Goal: Transaction & Acquisition: Purchase product/service

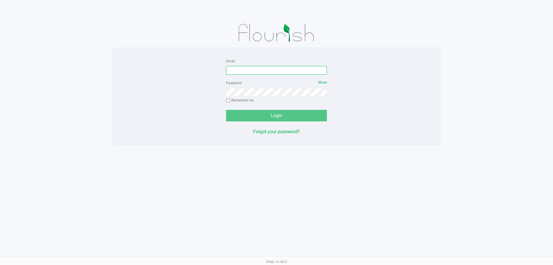
click at [243, 70] on input "Email" at bounding box center [276, 70] width 101 height 9
type input "[EMAIL_ADDRESS][DOMAIN_NAME]"
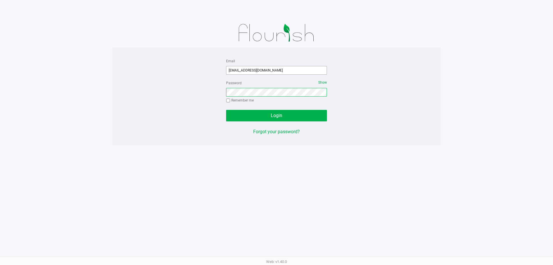
click at [226, 110] on button "Login" at bounding box center [276, 116] width 101 height 12
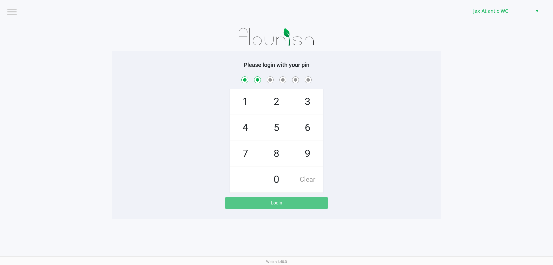
checkbox input "true"
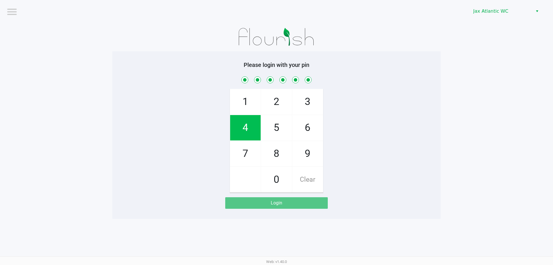
checkbox input "true"
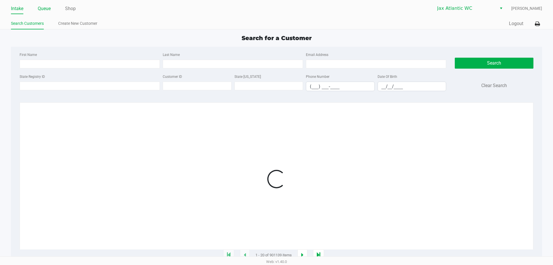
click at [42, 9] on link "Queue" at bounding box center [44, 9] width 13 height 8
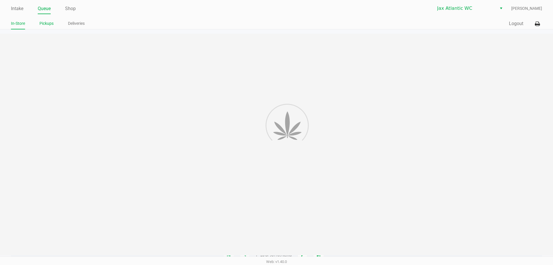
click at [45, 22] on link "Pickups" at bounding box center [46, 23] width 14 height 7
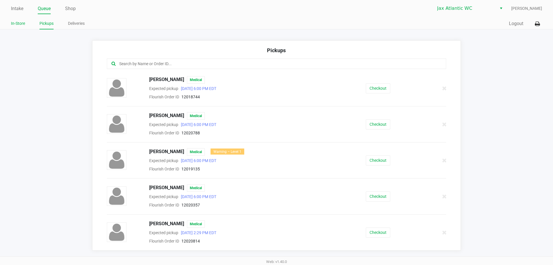
click at [23, 25] on link "In-Store" at bounding box center [18, 23] width 14 height 7
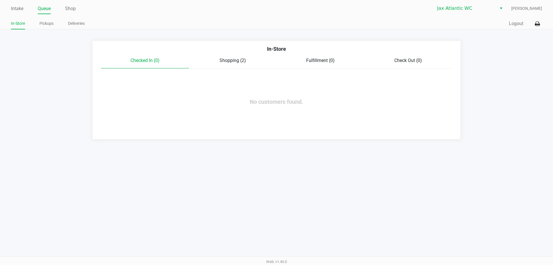
drag, startPoint x: 242, startPoint y: 62, endPoint x: 251, endPoint y: 61, distance: 9.2
click at [242, 62] on span "Shopping (2)" at bounding box center [233, 60] width 27 height 5
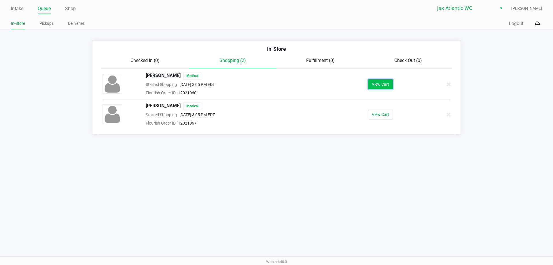
click at [373, 84] on button "View Cart" at bounding box center [380, 84] width 25 height 10
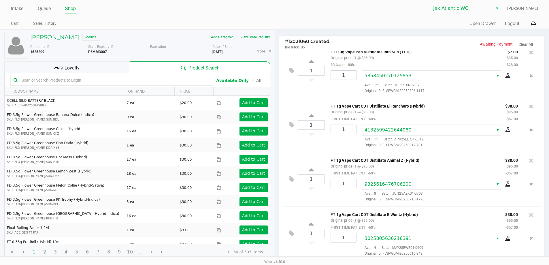
scroll to position [118, 0]
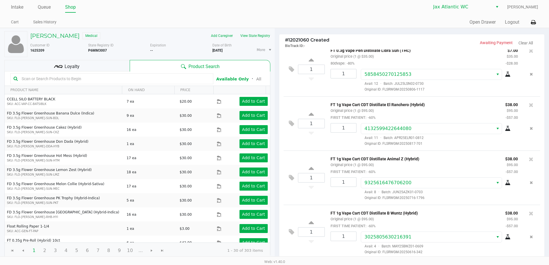
click at [98, 70] on div "Loyalty" at bounding box center [66, 66] width 125 height 12
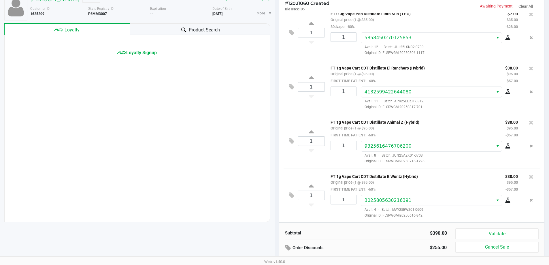
scroll to position [59, 0]
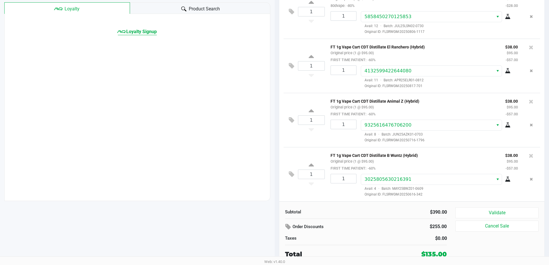
click at [129, 31] on span "Loyalty Signup" at bounding box center [141, 31] width 31 height 7
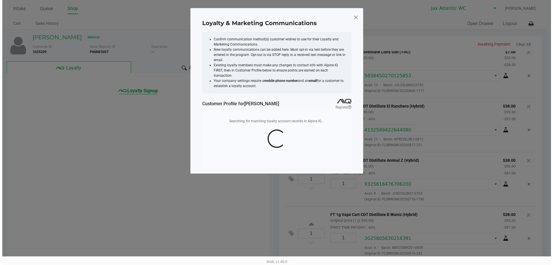
scroll to position [0, 0]
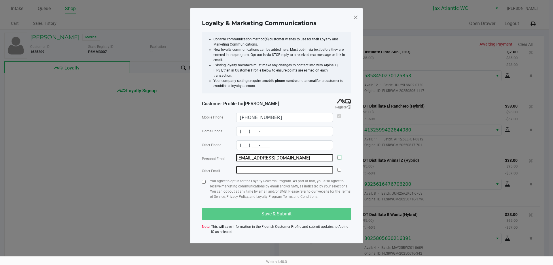
click at [340, 156] on input "checkbox" at bounding box center [339, 158] width 4 height 4
checkbox input "true"
click at [205, 180] on input "checkbox" at bounding box center [204, 182] width 4 height 4
checkbox input "true"
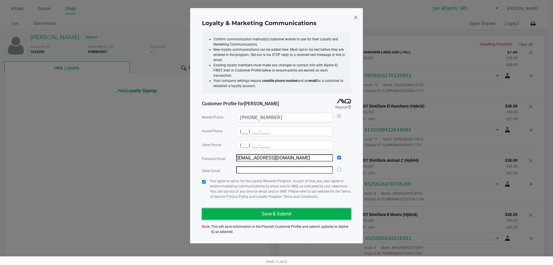
drag, startPoint x: 245, startPoint y: 207, endPoint x: 288, endPoint y: 206, distance: 42.7
click at [246, 208] on button "Save & Submit" at bounding box center [276, 214] width 149 height 12
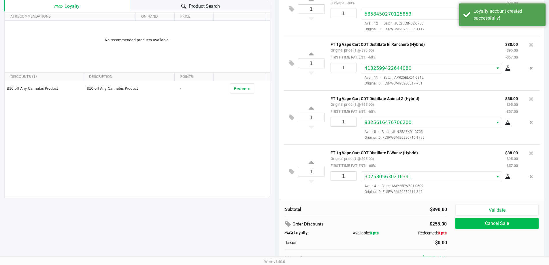
scroll to position [66, 0]
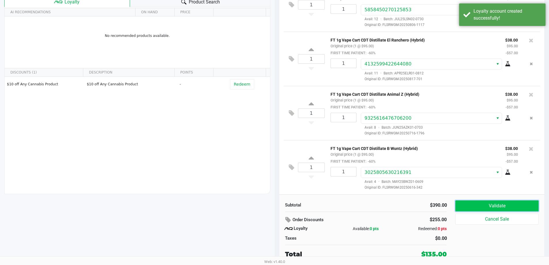
click at [478, 207] on button "Validate" at bounding box center [496, 205] width 83 height 11
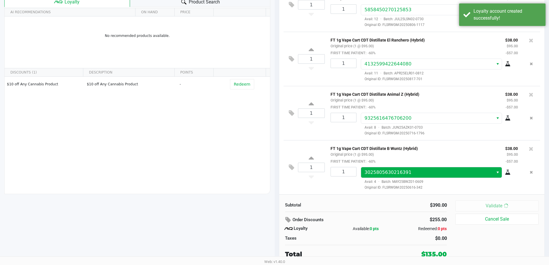
scroll to position [0, 0]
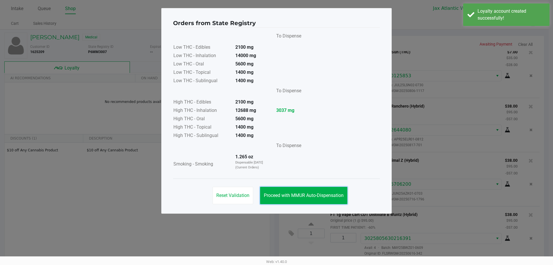
drag, startPoint x: 310, startPoint y: 203, endPoint x: 323, endPoint y: 195, distance: 15.2
click at [310, 202] on button "Proceed with MMUR Auto-Dispensation" at bounding box center [303, 195] width 87 height 17
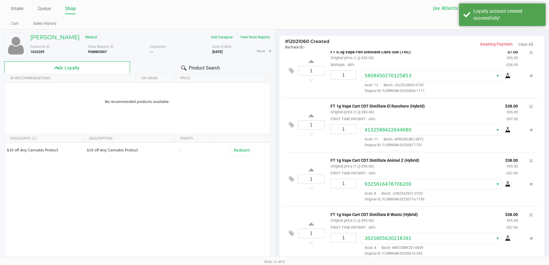
scroll to position [66, 0]
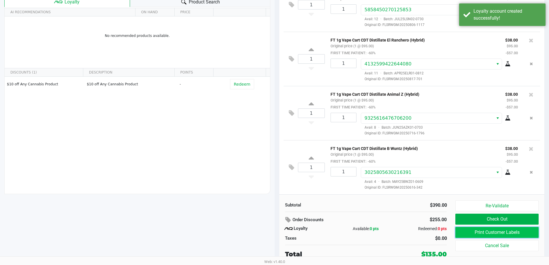
click at [501, 234] on button "Print Customer Labels" at bounding box center [496, 232] width 83 height 11
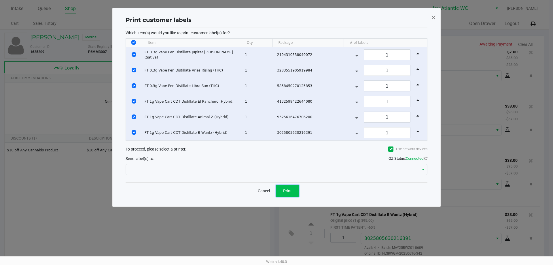
click at [285, 193] on button "Print" at bounding box center [287, 191] width 23 height 12
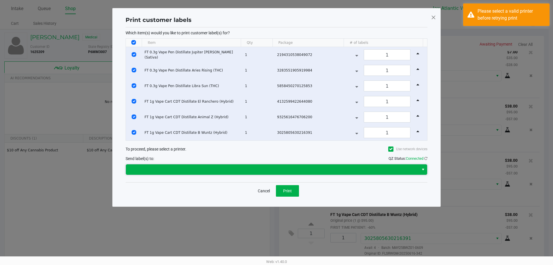
click at [185, 164] on kendo-dropdownlist at bounding box center [277, 169] width 302 height 11
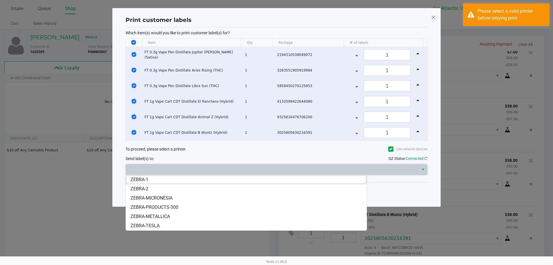
drag, startPoint x: 168, startPoint y: 216, endPoint x: 177, endPoint y: 211, distance: 10.8
click at [168, 216] on span "ZEBRA-METALLICA" at bounding box center [150, 216] width 39 height 7
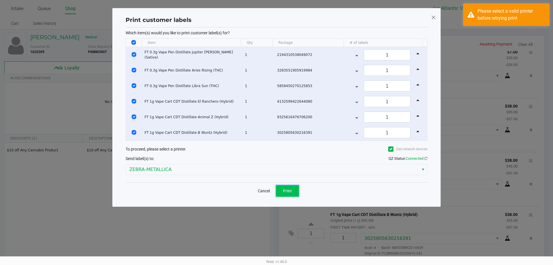
click at [286, 188] on span "Print" at bounding box center [287, 190] width 9 height 5
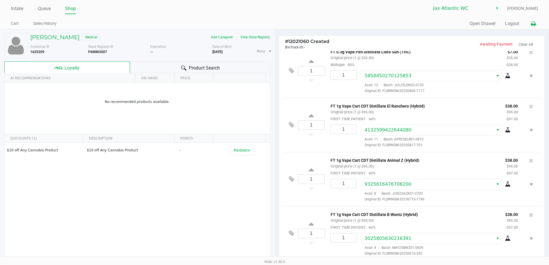
click at [535, 27] on button at bounding box center [534, 23] width 10 height 11
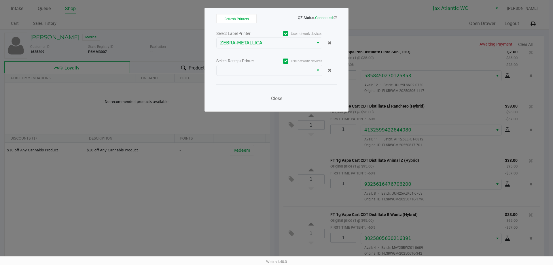
click at [263, 79] on div "Select Label Printer Use network devices ZEBRA-METALLICA Select Receipt Printer…" at bounding box center [276, 68] width 120 height 76
click at [260, 64] on div "Select Receipt Printer Use network devices" at bounding box center [276, 61] width 120 height 8
click at [253, 69] on span at bounding box center [265, 70] width 90 height 7
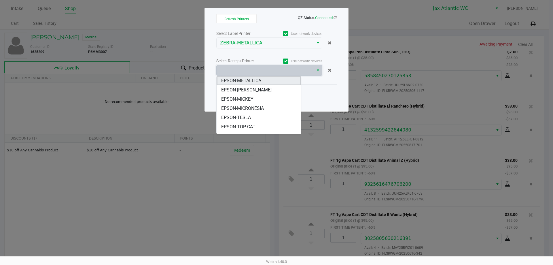
click at [246, 79] on span "EPSON-METALLICA" at bounding box center [241, 80] width 40 height 7
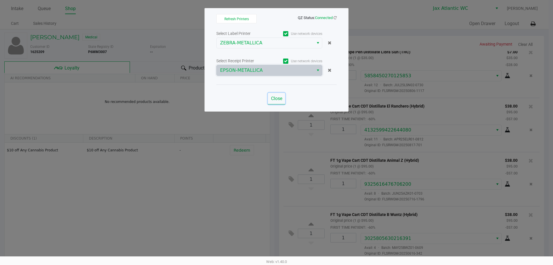
click at [275, 95] on button "Close" at bounding box center [276, 99] width 17 height 12
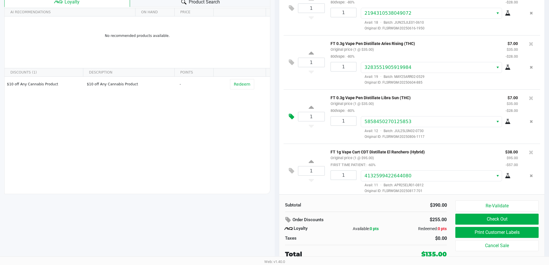
scroll to position [2, 0]
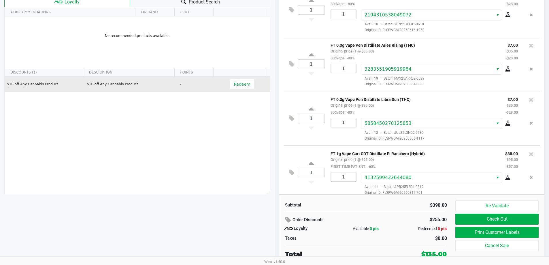
click at [249, 89] on td "Redeem" at bounding box center [243, 84] width 53 height 15
click at [230, 82] on button "Redeem" at bounding box center [242, 84] width 24 height 10
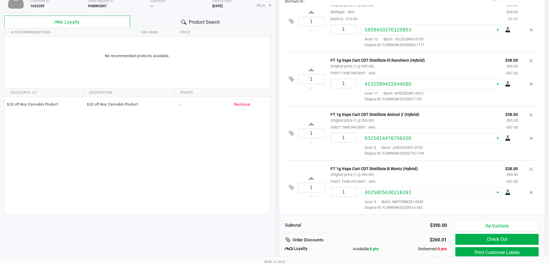
scroll to position [66, 0]
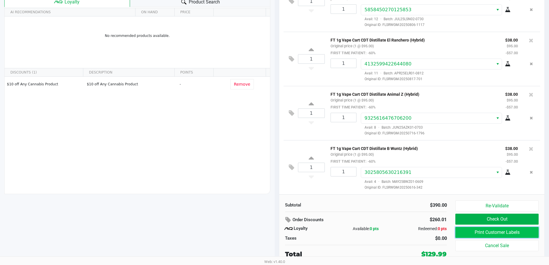
click at [458, 231] on button "Print Customer Labels" at bounding box center [496, 232] width 83 height 11
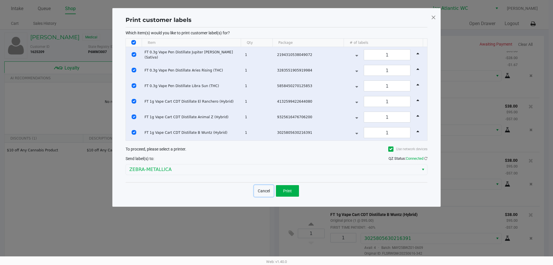
click at [266, 192] on button "Cancel" at bounding box center [264, 191] width 20 height 12
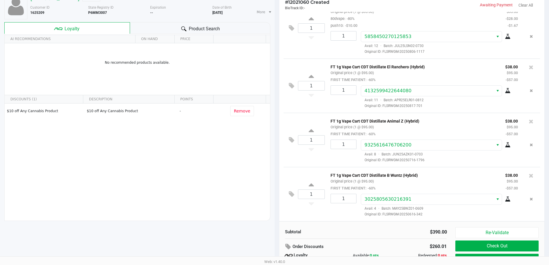
scroll to position [66, 0]
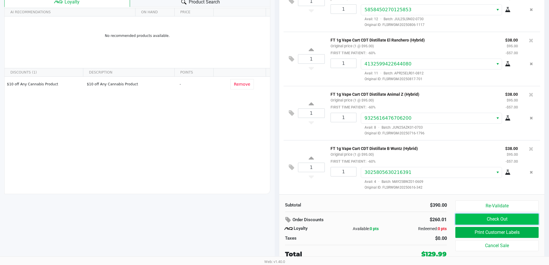
click at [476, 219] on button "Check Out" at bounding box center [496, 219] width 83 height 11
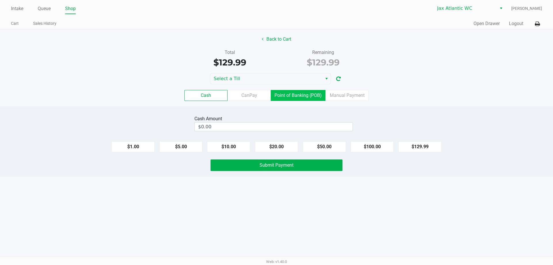
click at [297, 90] on label "Point of Banking (POB)" at bounding box center [298, 95] width 55 height 11
click at [0, 0] on 7 "Point of Banking (POB)" at bounding box center [0, 0] width 0 height 0
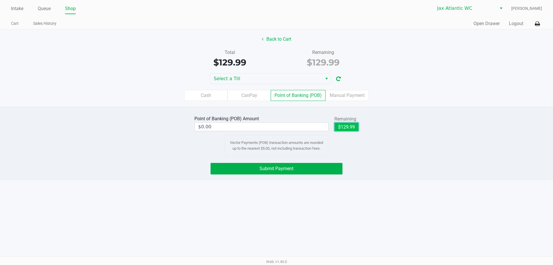
click at [353, 127] on button "$129.99" at bounding box center [347, 126] width 24 height 9
type input "$129.99"
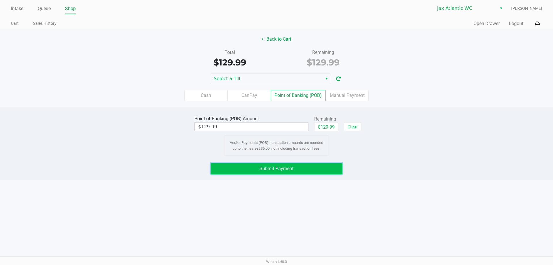
click at [301, 165] on button "Submit Payment" at bounding box center [277, 169] width 132 height 12
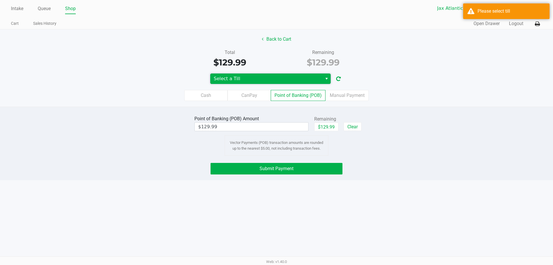
click at [286, 79] on span "Select a Till" at bounding box center [266, 78] width 105 height 7
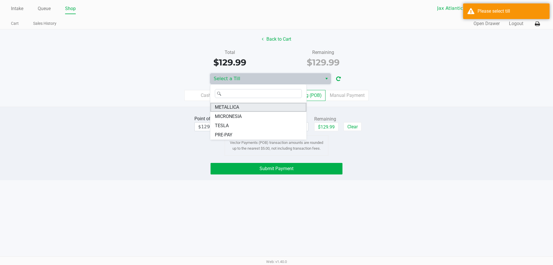
click at [231, 106] on span "METALLICA" at bounding box center [227, 107] width 24 height 7
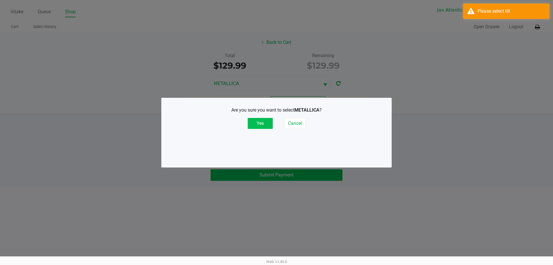
click at [265, 122] on button "Yes" at bounding box center [260, 123] width 25 height 11
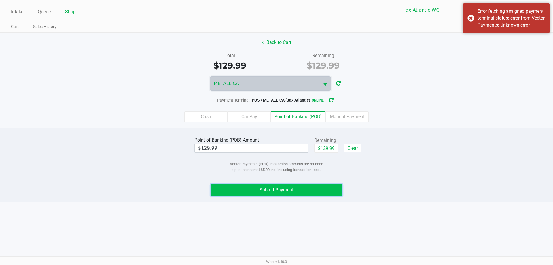
click at [303, 186] on button "Submit Payment" at bounding box center [277, 190] width 132 height 12
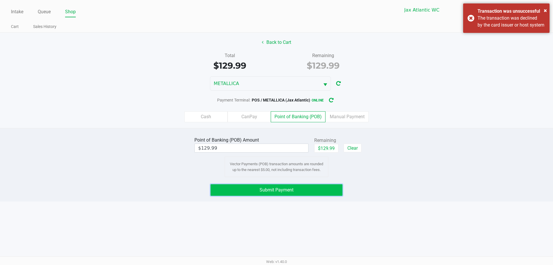
click at [275, 187] on button "Submit Payment" at bounding box center [277, 190] width 132 height 12
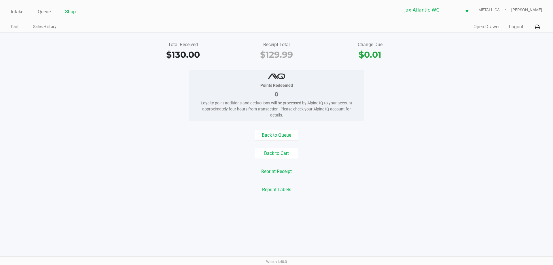
drag, startPoint x: 125, startPoint y: 43, endPoint x: 58, endPoint y: 21, distance: 70.4
click at [122, 42] on div "Total Received $130.00 Receipt Total $129.99 Change Due $0.01" at bounding box center [277, 51] width 562 height 20
drag, startPoint x: 121, startPoint y: 15, endPoint x: 122, endPoint y: 12, distance: 3.0
click at [122, 14] on ul "Intake Queue Shop" at bounding box center [144, 12] width 266 height 10
drag, startPoint x: 153, startPoint y: 32, endPoint x: 139, endPoint y: 27, distance: 14.0
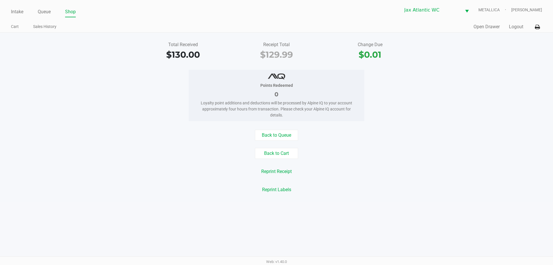
click at [152, 32] on ul "Cart Sales History" at bounding box center [144, 27] width 266 height 10
click at [17, 18] on div "Intake Queue Shop Jax Atlantic WC METALLICA Shiro Faulk Cart Sales History Quic…" at bounding box center [276, 16] width 553 height 33
drag, startPoint x: 20, startPoint y: 14, endPoint x: 51, endPoint y: 22, distance: 31.7
click at [23, 15] on link "Intake" at bounding box center [17, 12] width 12 height 8
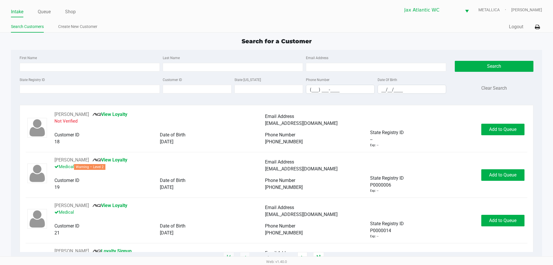
click at [109, 22] on ul "Search Customers Create New Customer" at bounding box center [144, 27] width 266 height 10
click at [102, 89] on input "State Registry ID" at bounding box center [90, 89] width 140 height 9
click at [133, 39] on div "Search for a Customer" at bounding box center [277, 41] width 540 height 9
click at [103, 90] on input "State Registry ID" at bounding box center [90, 89] width 140 height 9
click at [80, 91] on input "State Registry ID" at bounding box center [90, 89] width 140 height 9
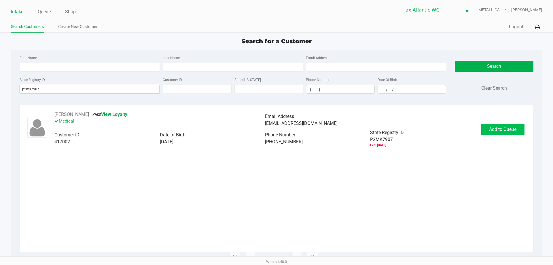
type input "p2mk7907"
click at [505, 128] on span "Add to Queue" at bounding box center [502, 129] width 27 height 5
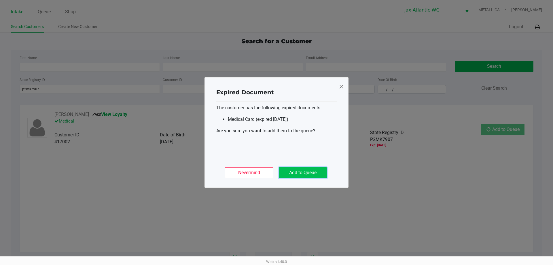
click at [306, 175] on button "Add to Queue" at bounding box center [303, 172] width 48 height 11
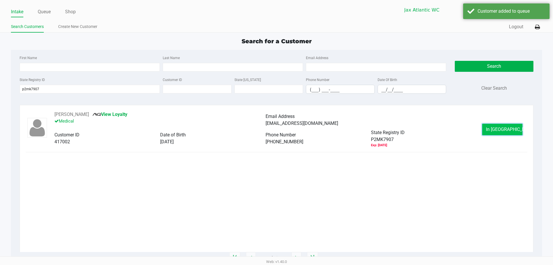
click at [504, 133] on button "In Queue" at bounding box center [502, 130] width 40 height 12
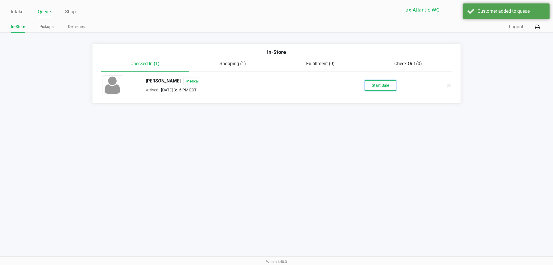
click at [378, 88] on button "Start Sale" at bounding box center [381, 85] width 32 height 10
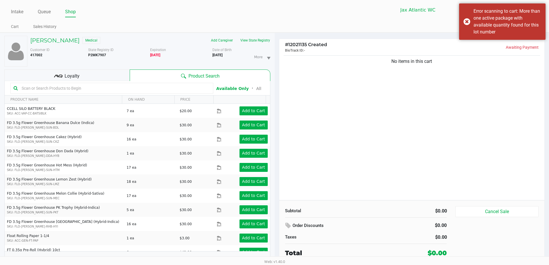
click at [102, 89] on input "text" at bounding box center [114, 88] width 191 height 9
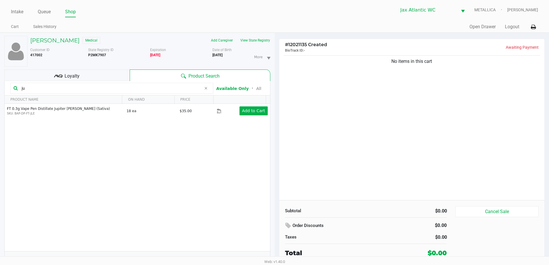
type input "j"
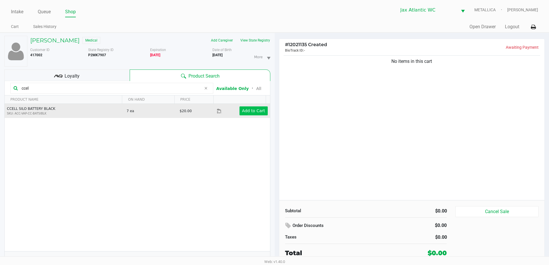
type input "ccel"
click at [251, 107] on button "Add to Cart" at bounding box center [253, 110] width 28 height 9
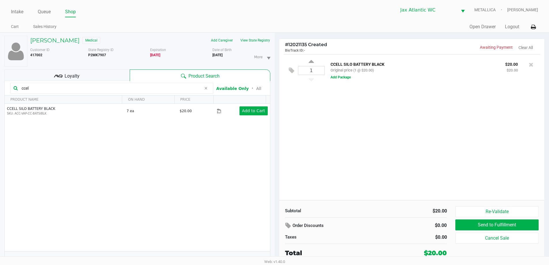
click at [328, 76] on div "CCELL SILO BATTERY BLACK Original price (1 @ $20.00) $20.00 $20.00 Add Package" at bounding box center [430, 71] width 211 height 20
click at [332, 78] on button "Add Package" at bounding box center [341, 77] width 20 height 5
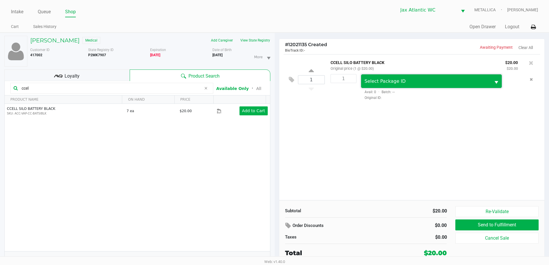
click at [371, 85] on span "Select Package ID" at bounding box center [426, 81] width 130 height 14
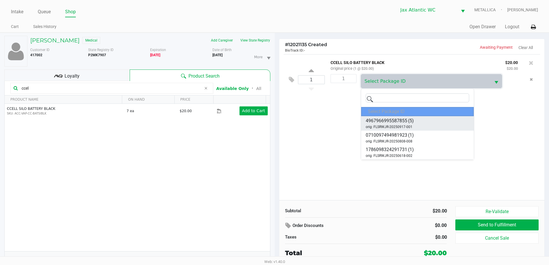
click at [389, 124] on span "4967966995587855" at bounding box center [387, 120] width 42 height 7
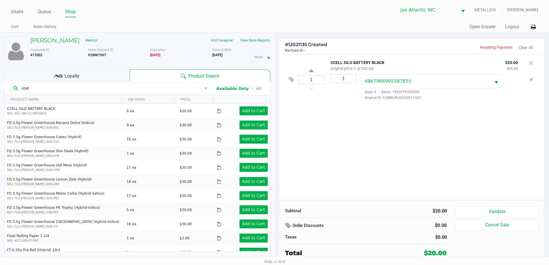
click at [381, 122] on div "1 CCELL SILO BATTERY BLACK Original price (1 @ $20.00) $20.00 $20.00 1 49679669…" at bounding box center [411, 127] width 265 height 146
click at [114, 71] on div "Loyalty" at bounding box center [66, 75] width 125 height 12
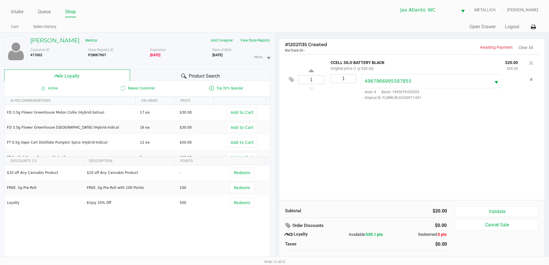
click at [278, 82] on div "# 12021135 Created BioTrack ID: - Awaiting Payment Clear All 1 CCELL SILO BATTE…" at bounding box center [412, 152] width 275 height 238
click at [350, 42] on div "# 12021135 Created BioTrack ID: - Awaiting Payment Clear All" at bounding box center [411, 46] width 265 height 15
drag, startPoint x: 278, startPoint y: 35, endPoint x: 274, endPoint y: 35, distance: 4.0
click at [278, 35] on div "# 12021135 Created BioTrack ID: - Awaiting Payment Clear All 1 CCELL SILO BATTE…" at bounding box center [412, 152] width 275 height 238
click at [276, 33] on div "# 12021135 Created BioTrack ID: - Awaiting Payment Clear All 1 CCELL SILO BATTE…" at bounding box center [412, 152] width 275 height 238
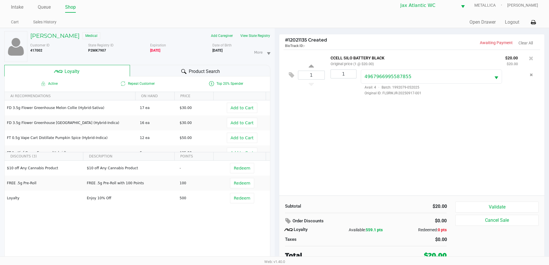
scroll to position [6, 0]
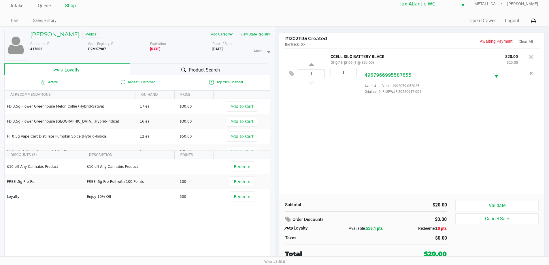
click at [279, 32] on div "# 12021135 Created BioTrack ID: - Awaiting Payment Clear All 1 CCELL SILO BATTE…" at bounding box center [412, 146] width 275 height 238
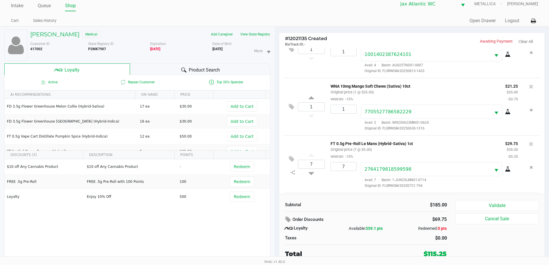
scroll to position [193, 0]
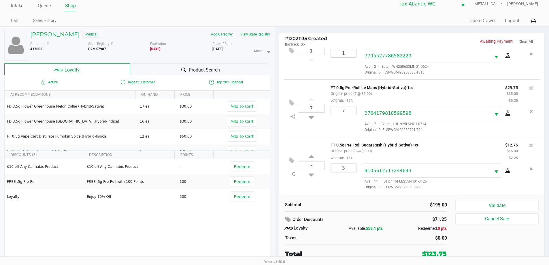
drag, startPoint x: 288, startPoint y: 121, endPoint x: 395, endPoint y: 98, distance: 109.4
click at [395, 98] on div "FT 0.5g Pre-Roll Le Mans (Hybrid-Sativa) 1ct Original price (7 @ $5.00) veteran…" at bounding box center [413, 94] width 175 height 20
click at [288, 219] on icon at bounding box center [288, 219] width 7 height 7
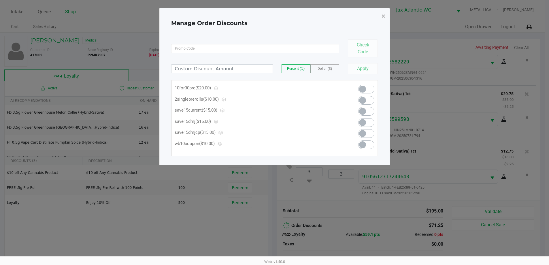
scroll to position [0, 0]
click at [371, 89] on span at bounding box center [369, 89] width 16 height 9
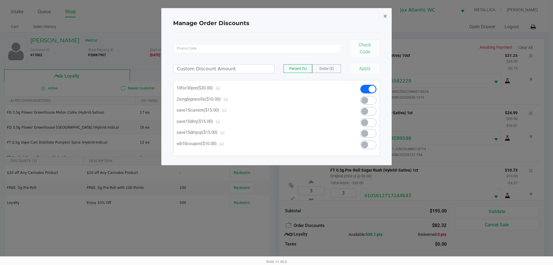
drag, startPoint x: 385, startPoint y: 17, endPoint x: 397, endPoint y: 87, distance: 70.9
click at [386, 17] on span "×" at bounding box center [386, 16] width 4 height 8
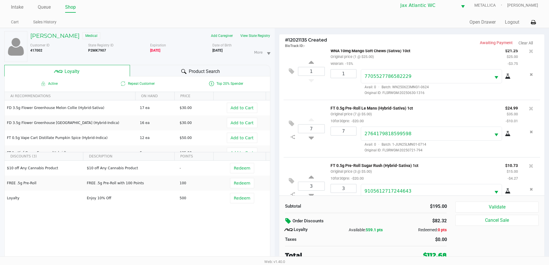
scroll to position [6, 0]
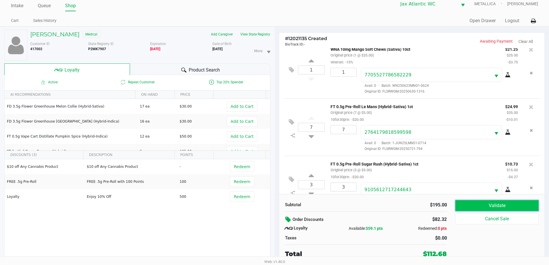
click at [478, 208] on button "Validate" at bounding box center [496, 205] width 83 height 11
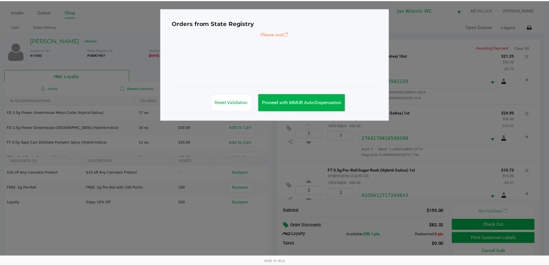
scroll to position [214, 0]
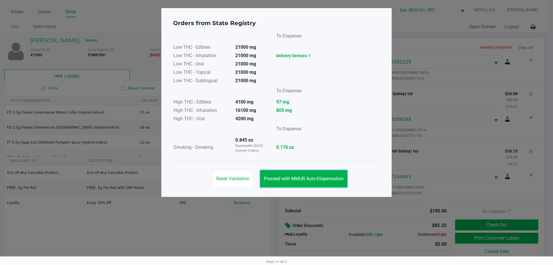
drag, startPoint x: 310, startPoint y: 180, endPoint x: 335, endPoint y: 185, distance: 25.6
click at [311, 180] on span "Proceed with MMUR Auto-Dispensation" at bounding box center [304, 178] width 80 height 5
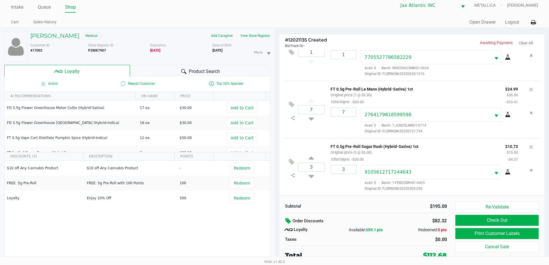
scroll to position [6, 0]
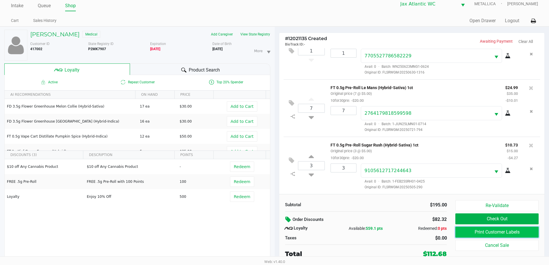
click at [463, 228] on button "Print Customer Labels" at bounding box center [496, 232] width 83 height 11
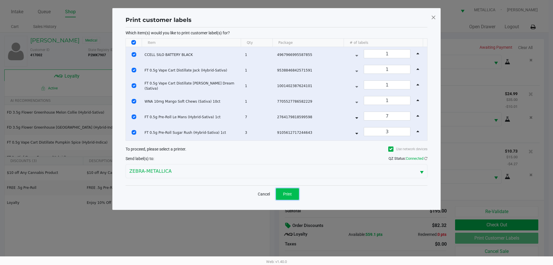
click at [282, 196] on button "Print" at bounding box center [287, 194] width 23 height 12
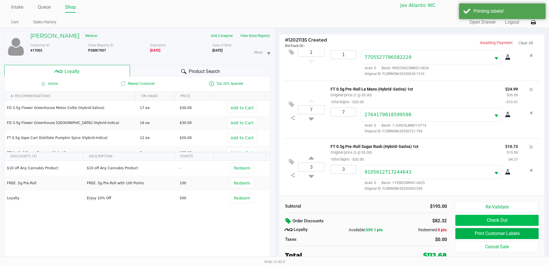
scroll to position [6, 0]
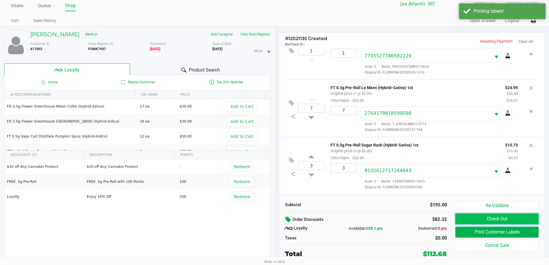
click at [470, 218] on button "Check Out" at bounding box center [496, 218] width 83 height 11
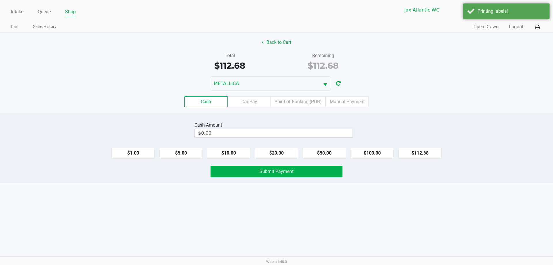
click at [269, 36] on div "Back to Cart Total $112.68 Remaining $112.68 METALLICA Cash CanPay Point of Ban…" at bounding box center [276, 73] width 553 height 80
click at [274, 40] on button "Back to Cart" at bounding box center [276, 42] width 37 height 11
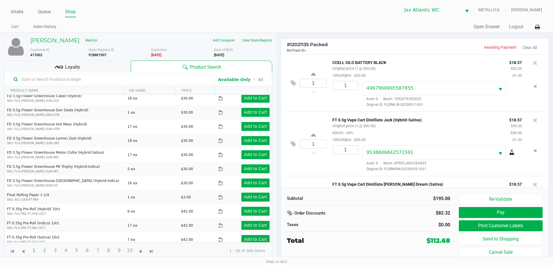
scroll to position [58, 0]
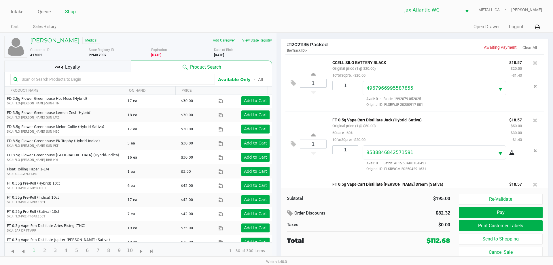
click at [107, 64] on div "Loyalty" at bounding box center [67, 67] width 127 height 12
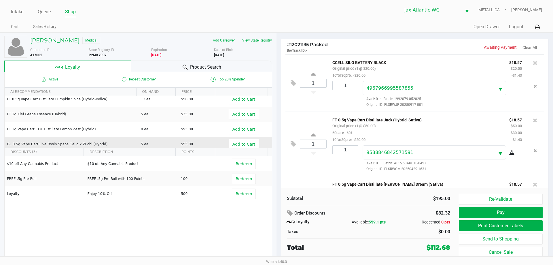
scroll to position [53, 0]
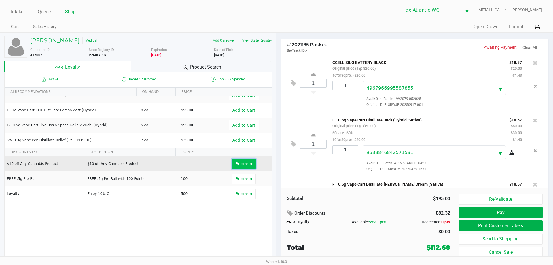
click at [236, 164] on span "Redeem" at bounding box center [244, 163] width 16 height 5
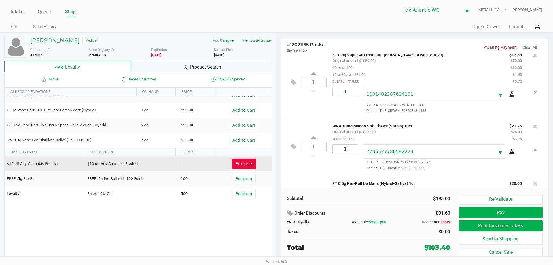
scroll to position [146, 0]
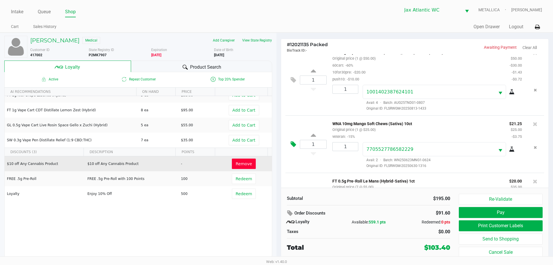
click at [293, 146] on icon at bounding box center [293, 144] width 5 height 7
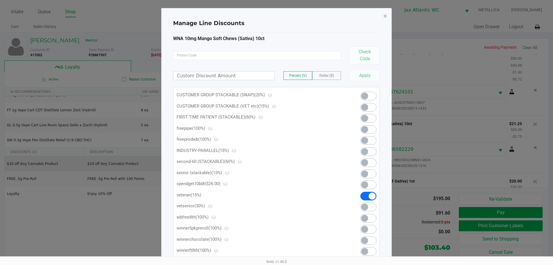
click at [364, 170] on span at bounding box center [364, 173] width 7 height 7
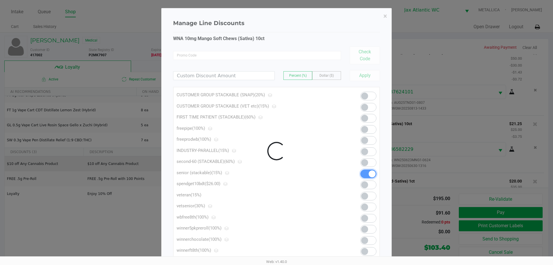
scroll to position [261, 0]
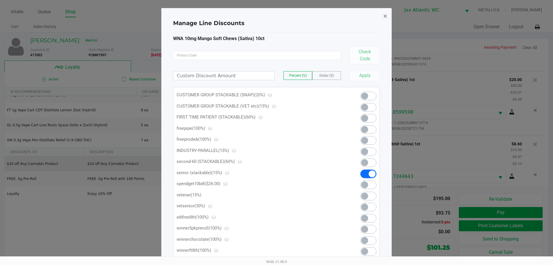
drag, startPoint x: 385, startPoint y: 16, endPoint x: 393, endPoint y: 37, distance: 22.6
click at [385, 16] on span "×" at bounding box center [386, 16] width 4 height 8
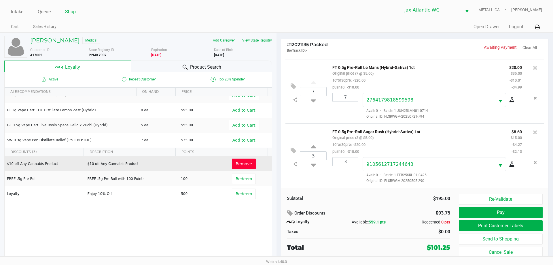
scroll to position [275, 0]
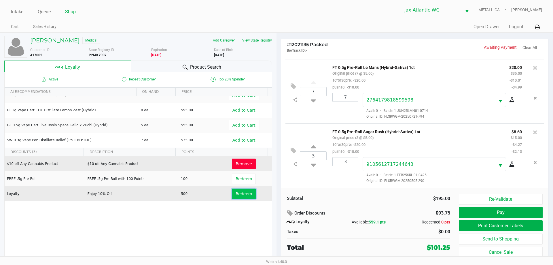
click at [235, 189] on button "Redeem" at bounding box center [244, 193] width 24 height 10
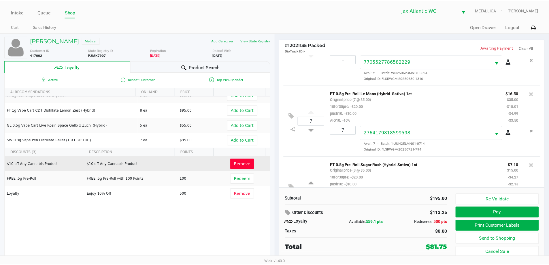
scroll to position [316, 0]
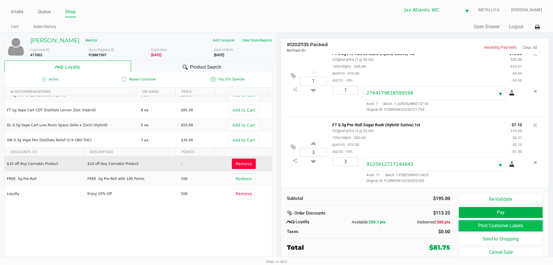
click at [488, 222] on button "Print Customer Labels" at bounding box center [501, 225] width 84 height 11
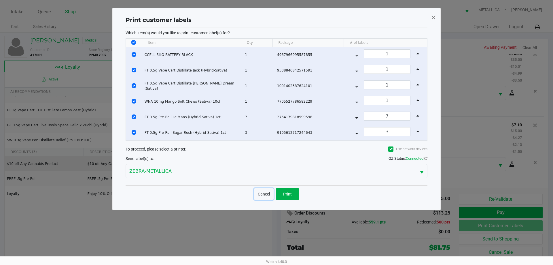
click at [264, 193] on button "Cancel" at bounding box center [264, 194] width 20 height 12
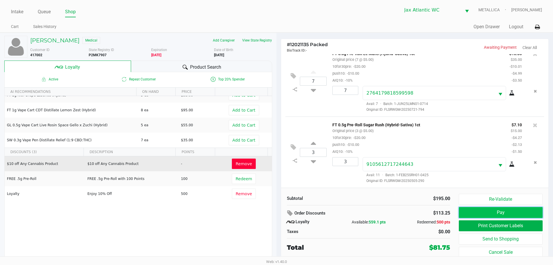
click at [469, 214] on button "Pay" at bounding box center [501, 212] width 84 height 11
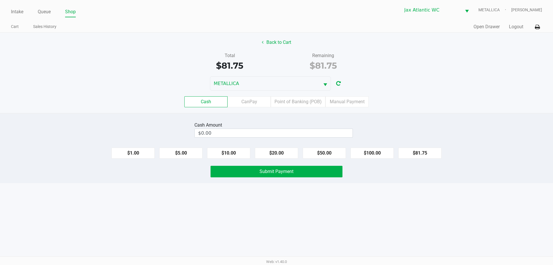
click at [305, 93] on div "Cash CanPay Point of Banking (POB) Manual Payment" at bounding box center [277, 101] width 562 height 22
drag, startPoint x: 309, startPoint y: 101, endPoint x: 329, endPoint y: 109, distance: 21.9
click at [309, 101] on label "Point of Banking (POB)" at bounding box center [298, 101] width 55 height 11
click at [0, 0] on 7 "Point of Banking (POB)" at bounding box center [0, 0] width 0 height 0
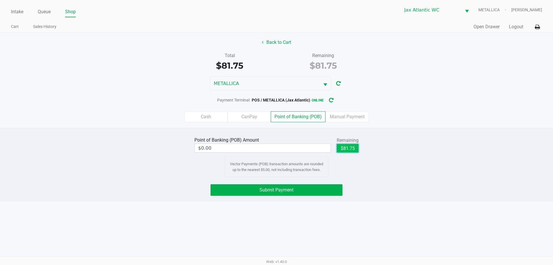
click at [352, 150] on button "$81.75" at bounding box center [348, 148] width 22 height 9
type input "$81.75"
click at [285, 187] on button "Submit Payment" at bounding box center [277, 190] width 132 height 12
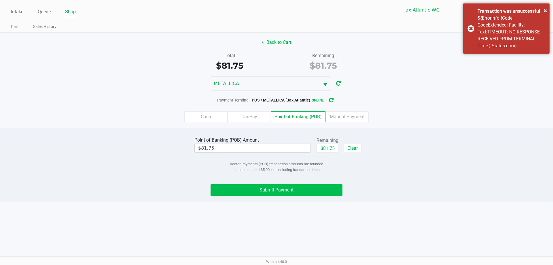
click at [270, 193] on button "Submit Payment" at bounding box center [277, 190] width 132 height 12
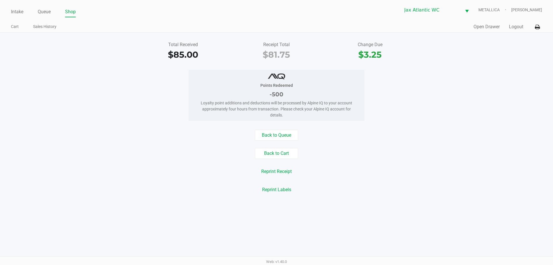
click at [120, 15] on ul "Intake Queue Shop" at bounding box center [144, 12] width 266 height 10
click at [16, 12] on link "Intake" at bounding box center [17, 12] width 12 height 8
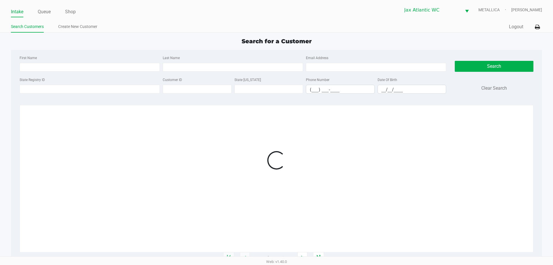
click at [126, 21] on div "Intake Queue Shop Jax Atlantic WC METALLICA Shiro Faulk Search Customers Create…" at bounding box center [276, 16] width 553 height 33
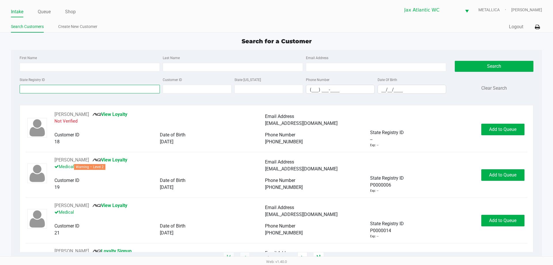
click at [113, 92] on input "State Registry ID" at bounding box center [90, 89] width 140 height 9
click at [199, 38] on div "Search for a Customer" at bounding box center [277, 41] width 540 height 9
click at [235, 36] on app-point-of-sale "Intake Queue Shop Jax Atlantic WC METALLICA Shiro Faulk Search Customers Create…" at bounding box center [276, 129] width 553 height 258
click at [154, 50] on div "First Name Last Name Email Address State Registry ID Customer ID State ID Phone…" at bounding box center [276, 76] width 523 height 53
type input "RANDALL"
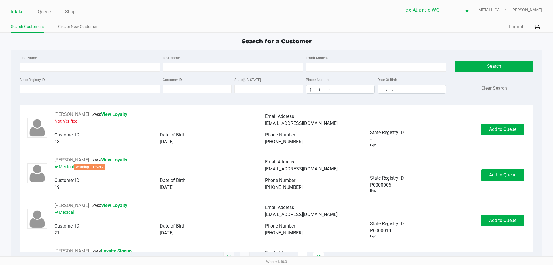
type input "GADDY"
type input "11/06/1979"
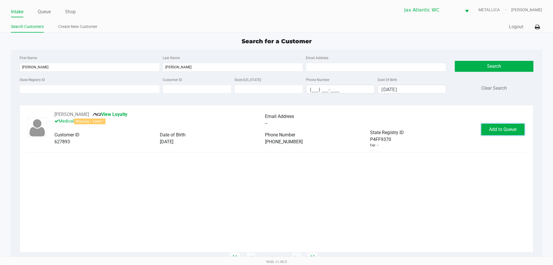
click at [492, 129] on span "Add to Queue" at bounding box center [502, 129] width 27 height 5
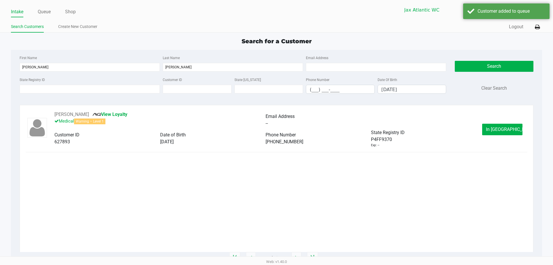
click at [489, 129] on button "In Queue" at bounding box center [502, 130] width 40 height 12
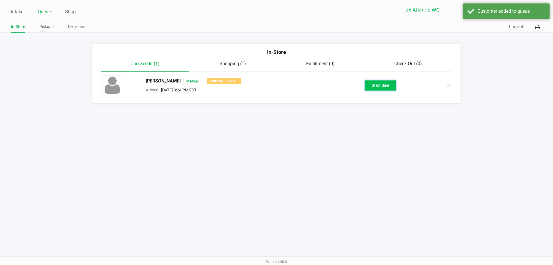
click at [381, 86] on button "Start Sale" at bounding box center [381, 85] width 32 height 10
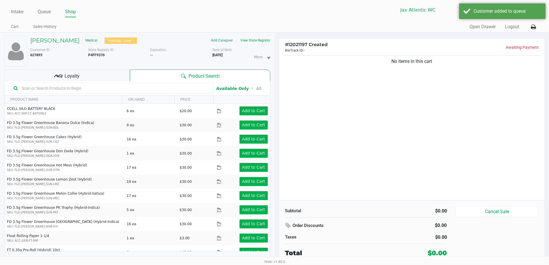
click at [334, 103] on div "No items in this cart" at bounding box center [411, 127] width 265 height 146
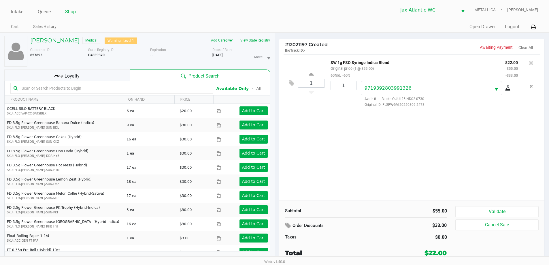
click at [86, 70] on div "Loyalty" at bounding box center [66, 75] width 125 height 12
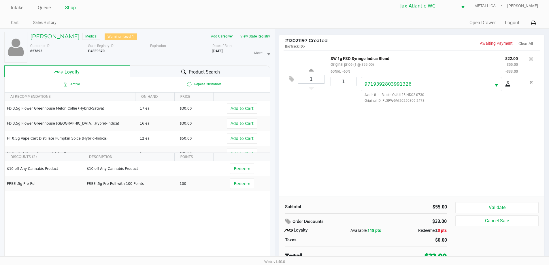
scroll to position [6, 0]
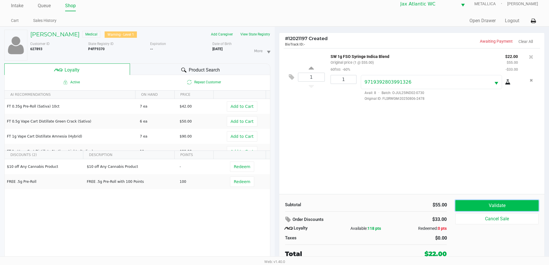
click at [476, 207] on button "Validate" at bounding box center [496, 205] width 83 height 11
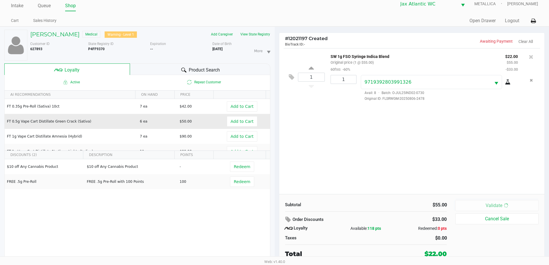
scroll to position [0, 0]
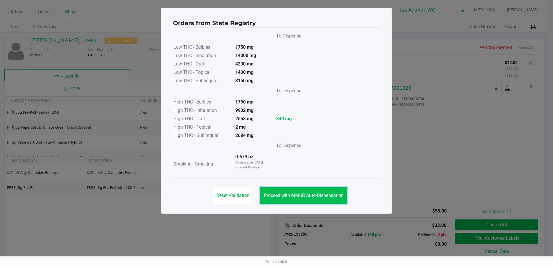
click at [294, 193] on span "Proceed with MMUR Auto-Dispensation" at bounding box center [304, 195] width 80 height 5
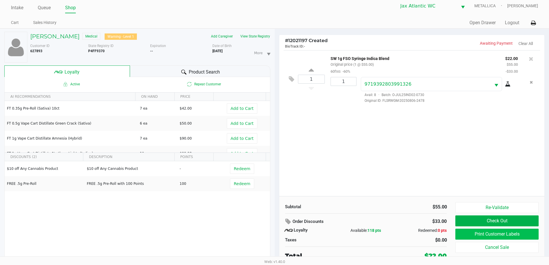
scroll to position [6, 0]
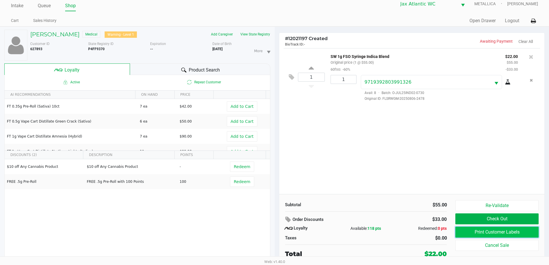
click at [459, 231] on button "Print Customer Labels" at bounding box center [496, 232] width 83 height 11
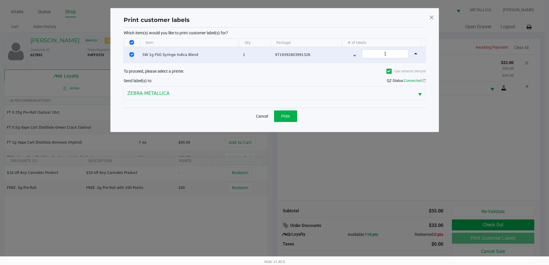
scroll to position [0, 0]
click at [283, 109] on div "Cancel Print" at bounding box center [277, 115] width 302 height 17
drag, startPoint x: 300, startPoint y: 117, endPoint x: 293, endPoint y: 116, distance: 7.5
click at [300, 117] on div "Cancel Print" at bounding box center [277, 115] width 302 height 17
click at [293, 116] on button "Print" at bounding box center [287, 116] width 23 height 12
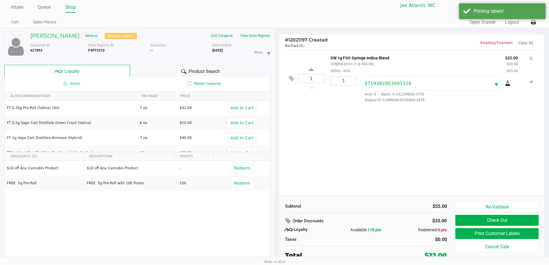
scroll to position [6, 0]
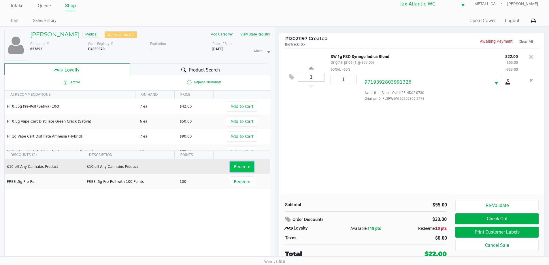
click at [237, 169] on span "Redeem" at bounding box center [242, 166] width 16 height 5
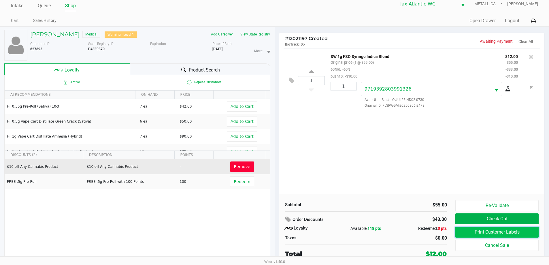
click at [478, 232] on button "Print Customer Labels" at bounding box center [496, 232] width 83 height 11
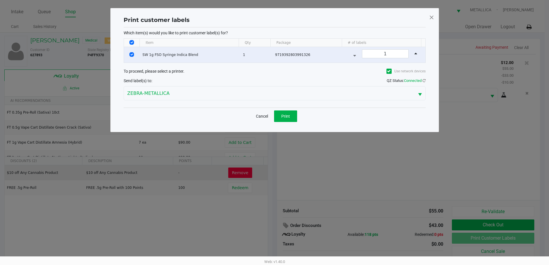
scroll to position [0, 0]
click at [267, 116] on button "Cancel" at bounding box center [264, 116] width 20 height 12
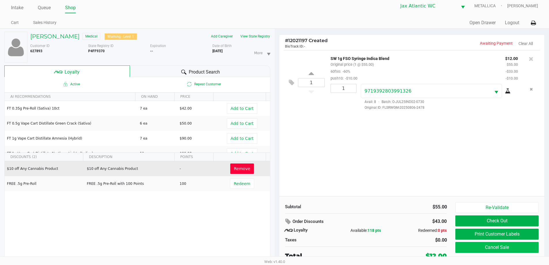
scroll to position [6, 0]
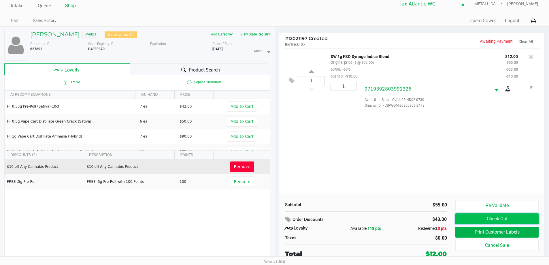
click at [484, 219] on button "Check Out" at bounding box center [496, 218] width 83 height 11
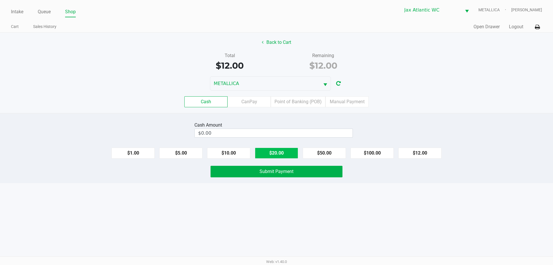
click at [274, 154] on button "$20.00" at bounding box center [276, 153] width 43 height 11
type input "$20.00"
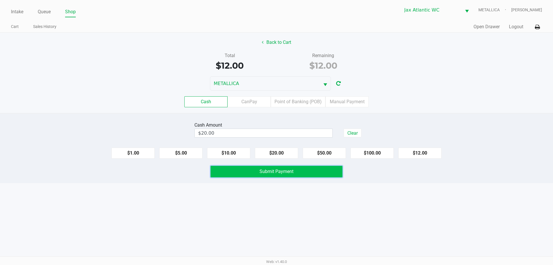
click at [275, 169] on span "Submit Payment" at bounding box center [277, 171] width 34 height 5
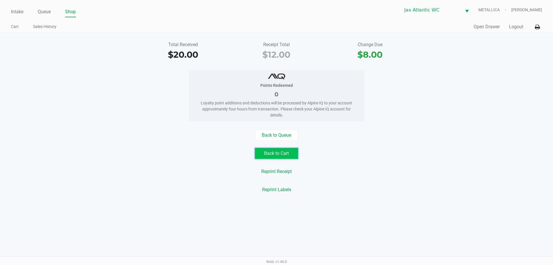
click at [270, 153] on button "Back to Cart" at bounding box center [276, 153] width 43 height 11
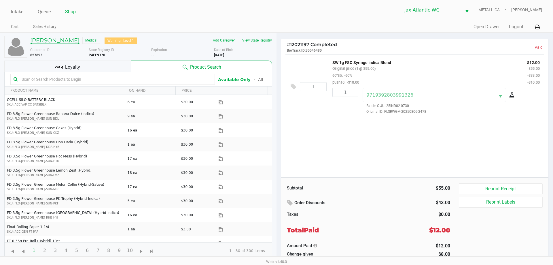
click at [73, 40] on h5 "RANDALL GADDY" at bounding box center [54, 40] width 49 height 7
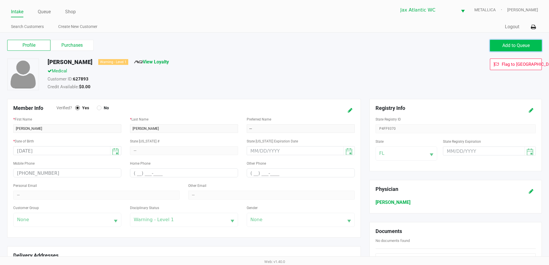
click at [507, 46] on span "Add to Queue" at bounding box center [515, 45] width 27 height 5
click at [504, 46] on span "Add to Queue" at bounding box center [515, 45] width 27 height 5
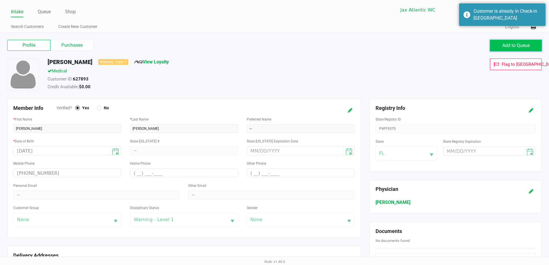
click at [517, 46] on span "Add to Queue" at bounding box center [515, 45] width 27 height 5
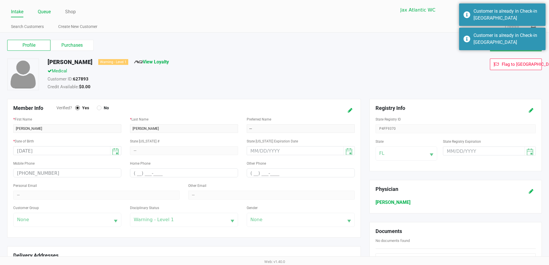
click at [42, 12] on link "Queue" at bounding box center [44, 12] width 13 height 8
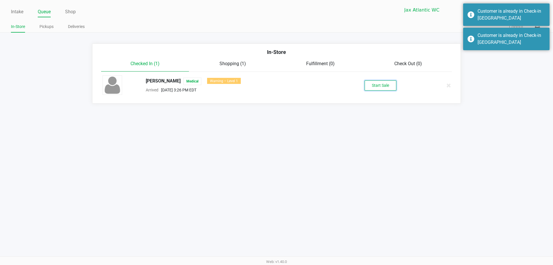
drag, startPoint x: 367, startPoint y: 80, endPoint x: 373, endPoint y: 84, distance: 7.2
click at [367, 80] on button "Start Sale" at bounding box center [381, 85] width 32 height 10
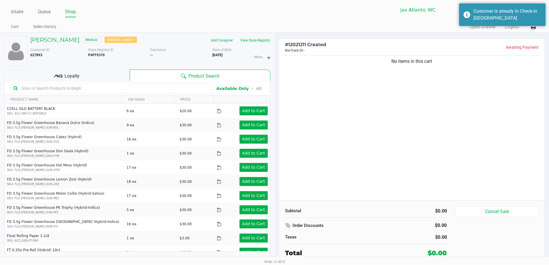
click at [323, 90] on div "No items in this cart" at bounding box center [411, 127] width 265 height 146
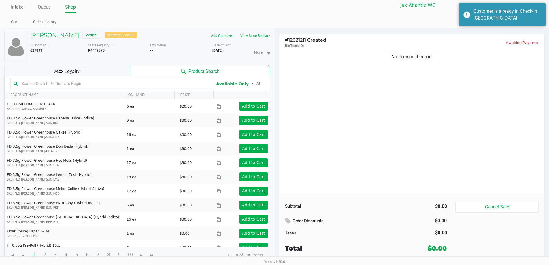
scroll to position [6, 0]
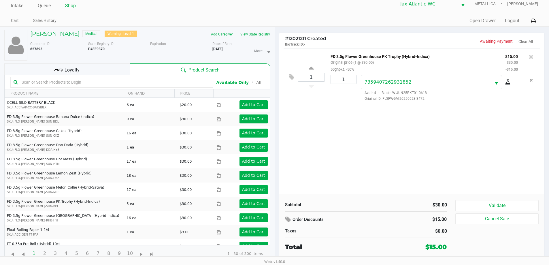
click at [99, 69] on div "Loyalty" at bounding box center [66, 69] width 125 height 12
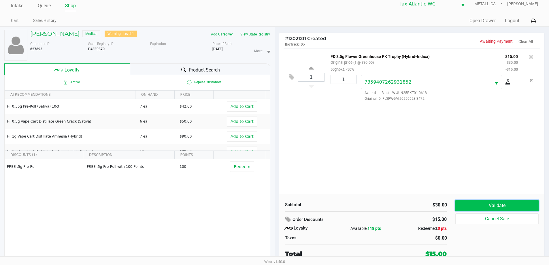
click at [510, 201] on button "Validate" at bounding box center [496, 205] width 83 height 11
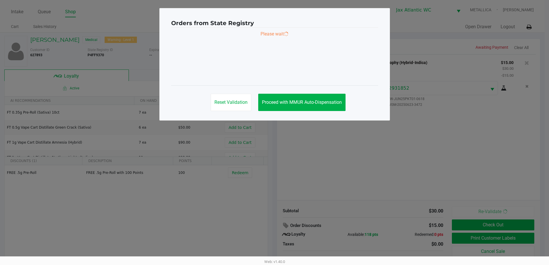
scroll to position [0, 0]
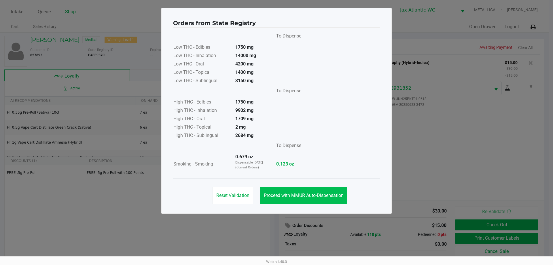
drag, startPoint x: 302, startPoint y: 180, endPoint x: 301, endPoint y: 190, distance: 9.5
click at [301, 185] on div "Reset Validation Proceed with MMUR Auto-Dispensation" at bounding box center [276, 192] width 207 height 29
drag, startPoint x: 301, startPoint y: 190, endPoint x: 442, endPoint y: 219, distance: 143.6
click at [301, 190] on button "Proceed with MMUR Auto-Dispensation" at bounding box center [303, 195] width 87 height 17
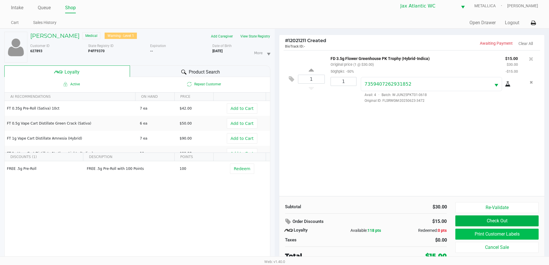
scroll to position [6, 0]
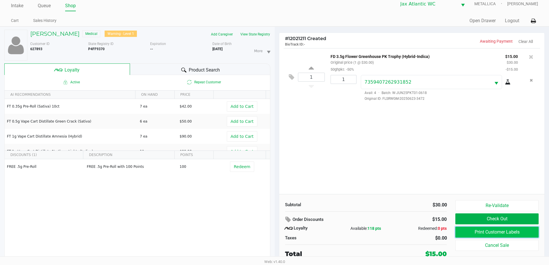
click at [475, 232] on button "Print Customer Labels" at bounding box center [496, 232] width 83 height 11
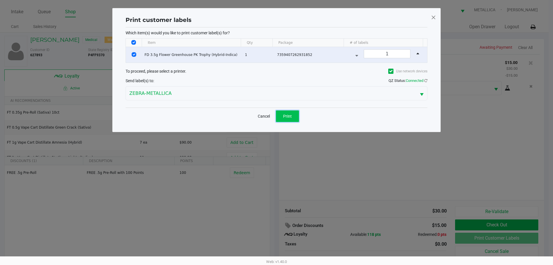
click at [286, 115] on span "Print" at bounding box center [287, 116] width 9 height 5
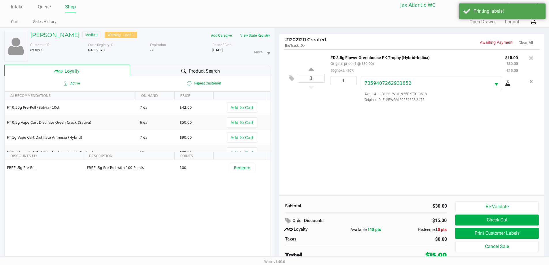
scroll to position [6, 0]
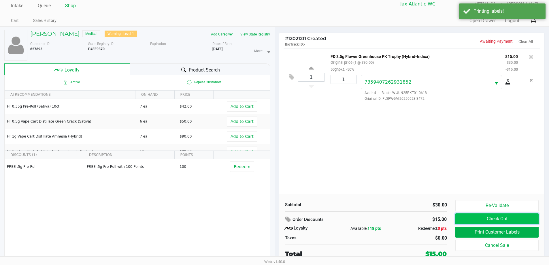
click at [492, 223] on button "Check Out" at bounding box center [496, 218] width 83 height 11
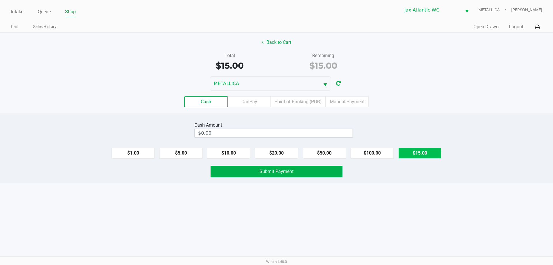
click at [414, 154] on button "$15.00" at bounding box center [420, 153] width 43 height 11
type input "$15.00"
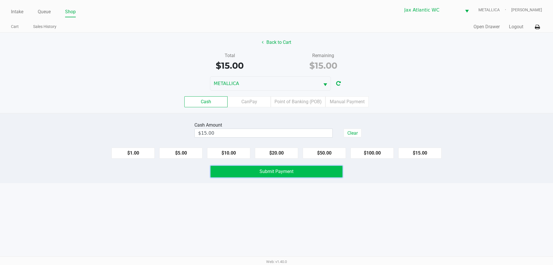
click at [334, 171] on button "Submit Payment" at bounding box center [277, 172] width 132 height 12
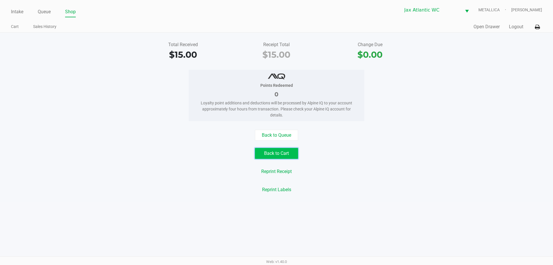
click at [264, 154] on button "Back to Cart" at bounding box center [276, 153] width 43 height 11
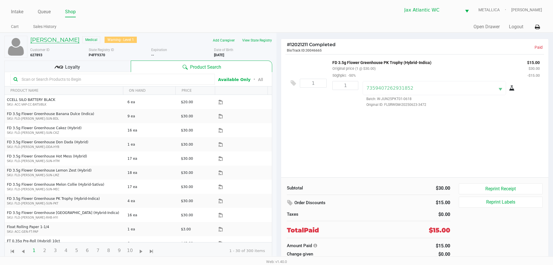
click at [68, 41] on h5 "RANDALL GADDY" at bounding box center [54, 39] width 49 height 7
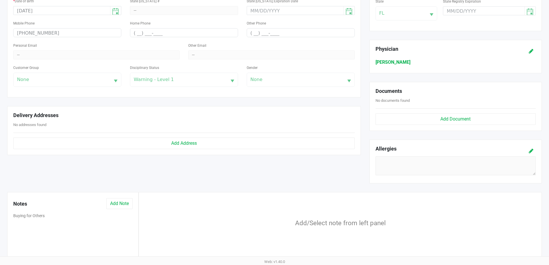
scroll to position [180, 0]
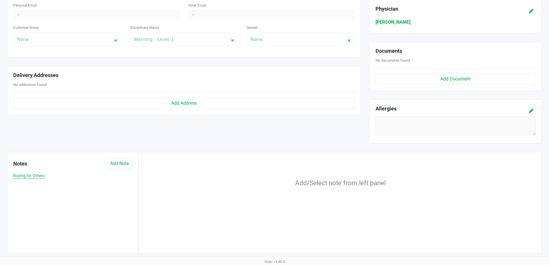
click at [37, 173] on button "Buying for Others" at bounding box center [28, 176] width 31 height 6
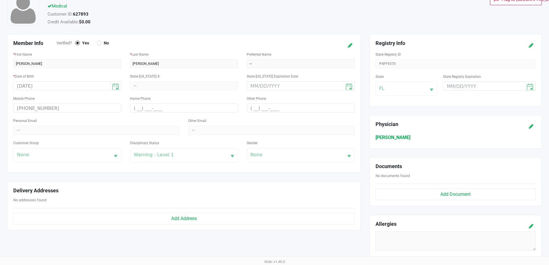
scroll to position [0, 0]
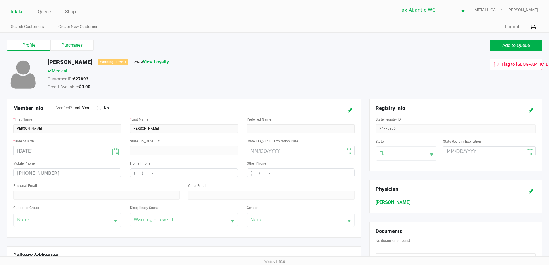
click at [18, 13] on link "Intake" at bounding box center [17, 12] width 12 height 8
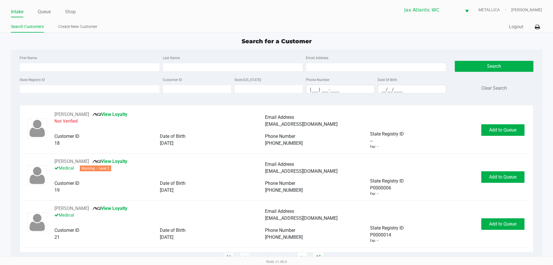
click at [88, 94] on div "State Registry ID Customer ID State ID Phone Number (___) ___-____ Date Of Birt…" at bounding box center [233, 87] width 430 height 22
click at [89, 91] on input "State Registry ID" at bounding box center [90, 89] width 140 height 9
click at [80, 90] on input "State Registry ID" at bounding box center [90, 89] width 140 height 9
click at [104, 92] on input "State Registry ID" at bounding box center [90, 89] width 140 height 9
type input "JUL25DRM03-0721"
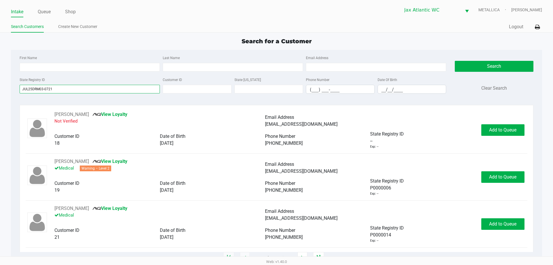
drag, startPoint x: 104, startPoint y: 92, endPoint x: 0, endPoint y: 89, distance: 104.4
click at [0, 90] on app-all-customers "Search for a Customer First Name Last Name Email Address State Registry ID JUL2…" at bounding box center [276, 147] width 553 height 221
click at [161, 120] on p "Not Verified" at bounding box center [159, 122] width 211 height 8
click at [119, 87] on input "State Registry ID" at bounding box center [90, 89] width 140 height 9
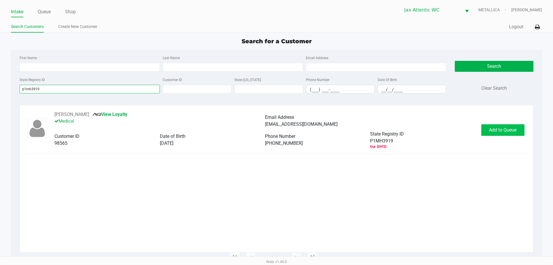
type input "p1mh3919"
click at [502, 128] on span "Add to Queue" at bounding box center [502, 129] width 27 height 5
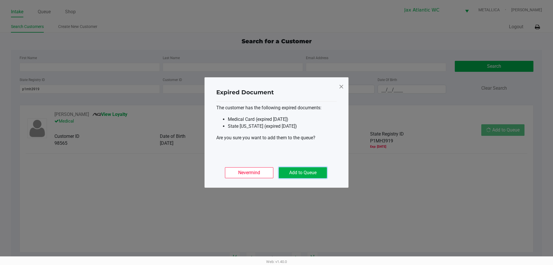
drag, startPoint x: 290, startPoint y: 172, endPoint x: 361, endPoint y: 146, distance: 75.3
click at [290, 171] on button "Add to Queue" at bounding box center [303, 172] width 48 height 11
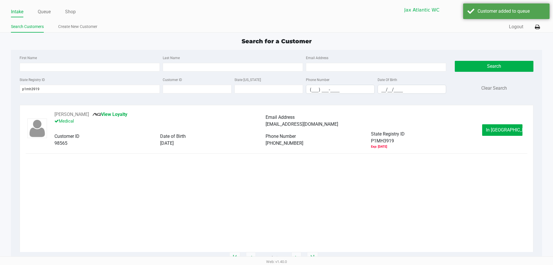
click at [482, 132] on div "KATHERINE MELVILLE View Loyalty Medical Email Address rnreview@hotmail.com Cust…" at bounding box center [266, 130] width 434 height 38
click at [484, 130] on button "In Queue" at bounding box center [502, 130] width 40 height 12
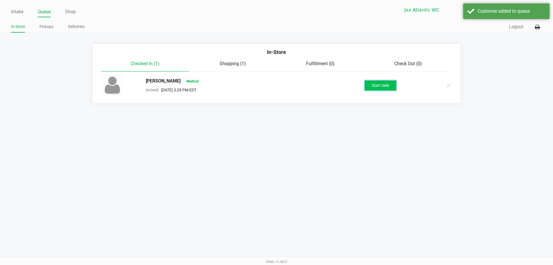
click at [389, 89] on button "Start Sale" at bounding box center [381, 85] width 32 height 10
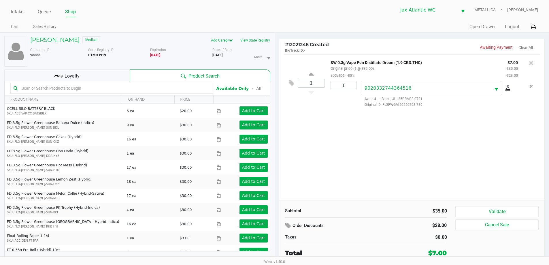
click at [130, 78] on div "Product Search" at bounding box center [200, 75] width 140 height 12
drag, startPoint x: 110, startPoint y: 76, endPoint x: 152, endPoint y: 79, distance: 42.2
click at [111, 76] on div "Loyalty" at bounding box center [66, 75] width 125 height 12
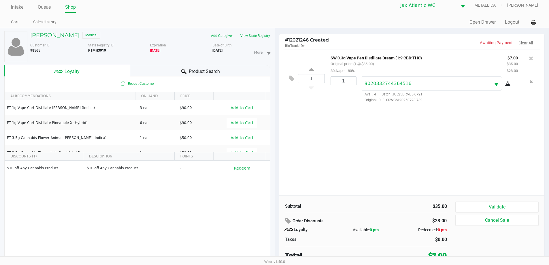
scroll to position [6, 0]
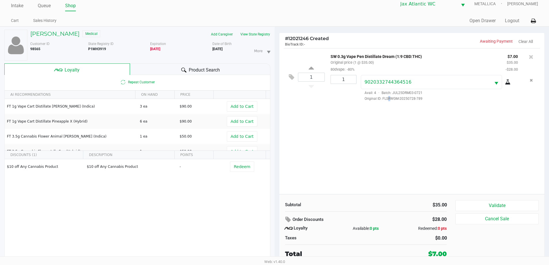
click at [387, 143] on div "1 SW 0.3g Vape Pen Distillate Dream (1:9 CBD:THC) Original price (1 @ $35.00) 8…" at bounding box center [411, 121] width 265 height 146
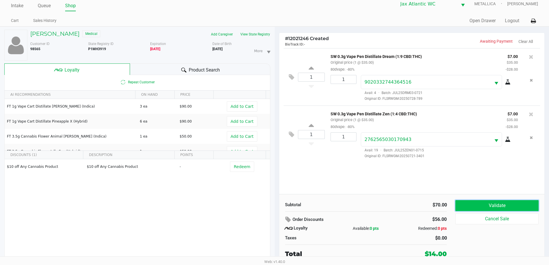
click at [492, 206] on button "Validate" at bounding box center [496, 205] width 83 height 11
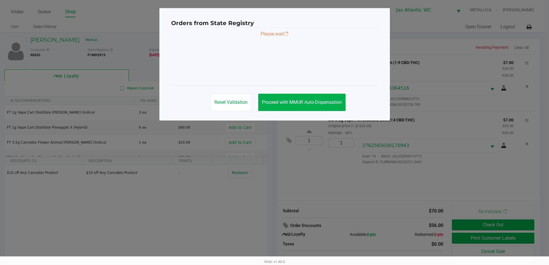
scroll to position [0, 0]
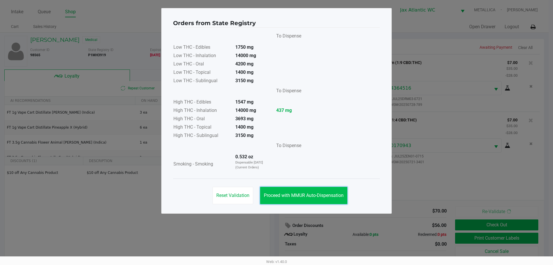
click at [301, 199] on button "Proceed with MMUR Auto-Dispensation" at bounding box center [303, 195] width 87 height 17
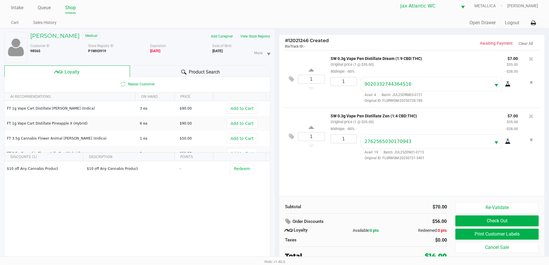
scroll to position [6, 0]
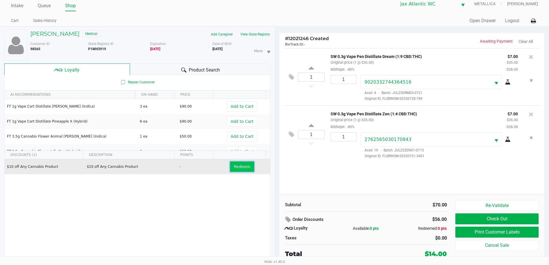
click at [241, 165] on span "Redeem" at bounding box center [242, 166] width 16 height 5
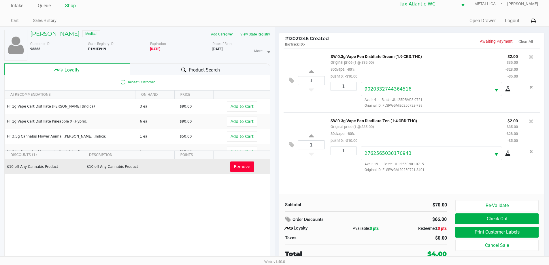
click at [280, 29] on div "# 12021246 Created BioTrack ID: - Awaiting Payment Clear All 1 SW 0.3g Vape Pen…" at bounding box center [412, 146] width 275 height 238
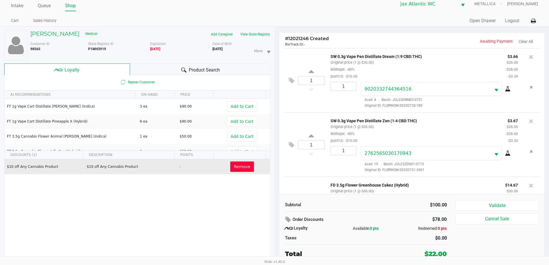
scroll to position [48, 0]
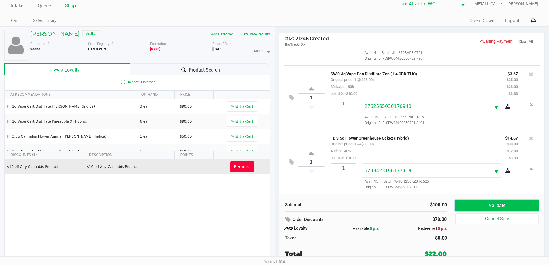
click at [466, 204] on button "Validate" at bounding box center [496, 205] width 83 height 11
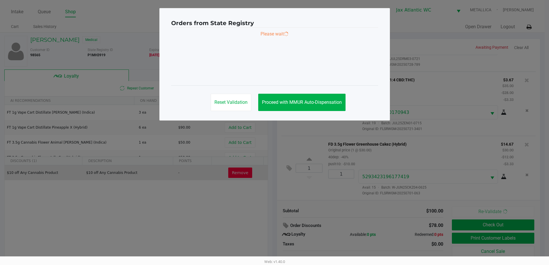
scroll to position [0, 0]
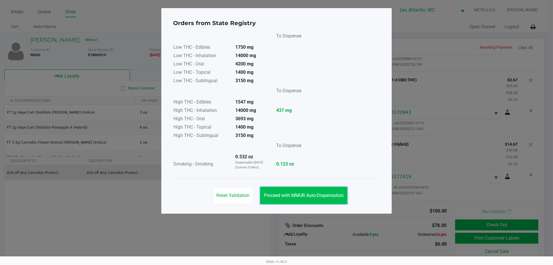
click at [310, 197] on span "Proceed with MMUR Auto-Dispensation" at bounding box center [304, 195] width 80 height 5
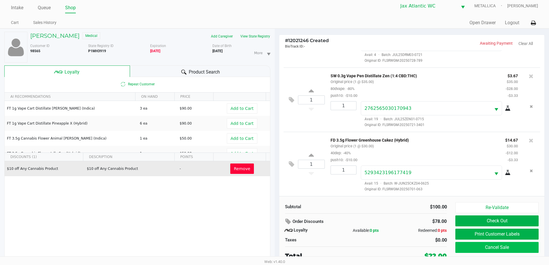
scroll to position [6, 0]
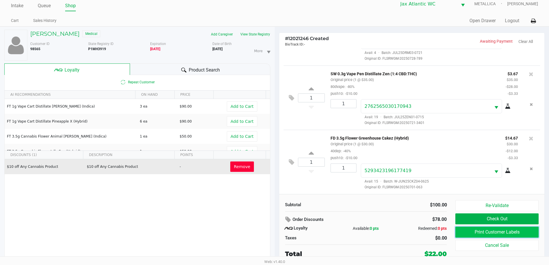
click at [492, 234] on button "Print Customer Labels" at bounding box center [496, 232] width 83 height 11
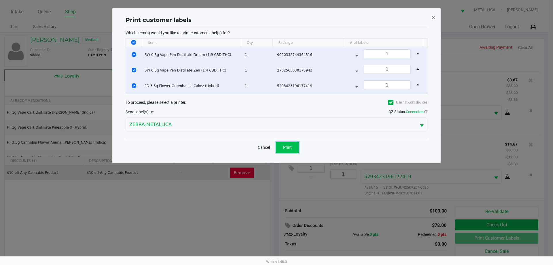
click at [283, 148] on button "Print" at bounding box center [287, 148] width 23 height 12
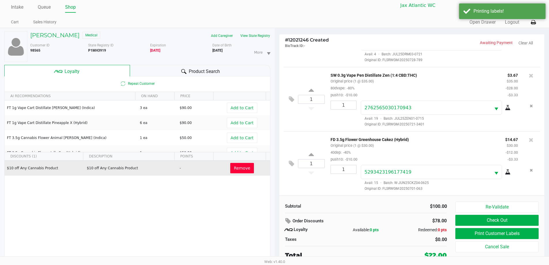
scroll to position [6, 0]
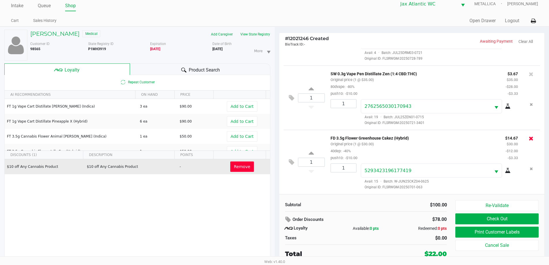
click at [529, 137] on icon at bounding box center [531, 138] width 5 height 6
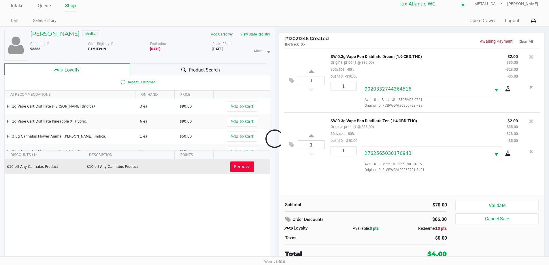
scroll to position [0, 0]
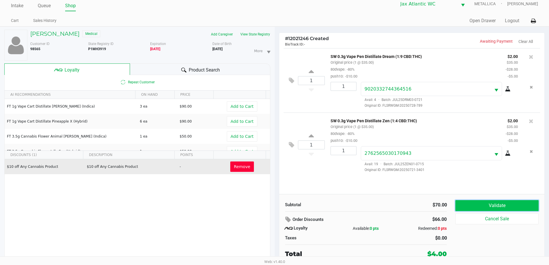
click at [468, 201] on button "Validate" at bounding box center [496, 205] width 83 height 11
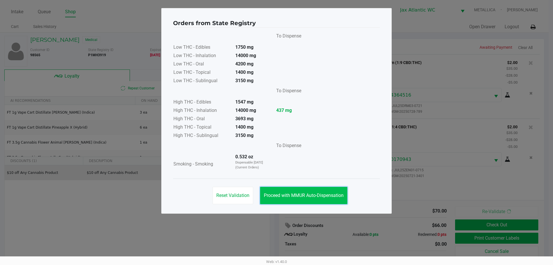
click at [322, 194] on span "Proceed with MMUR Auto-Dispensation" at bounding box center [304, 195] width 80 height 5
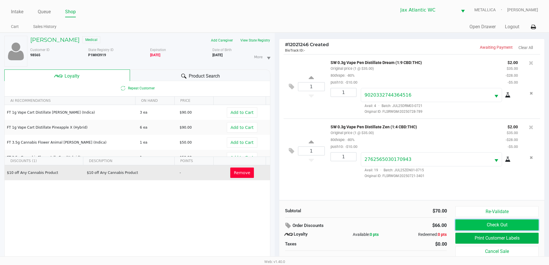
click at [470, 222] on button "Check Out" at bounding box center [496, 224] width 83 height 11
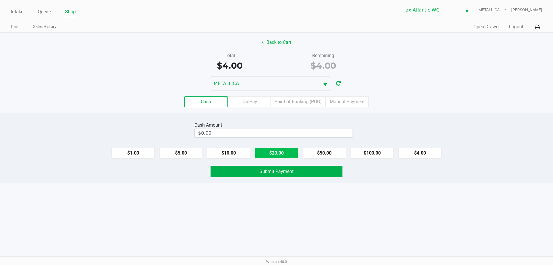
click at [294, 157] on button "$20.00" at bounding box center [276, 153] width 43 height 11
type input "$20.00"
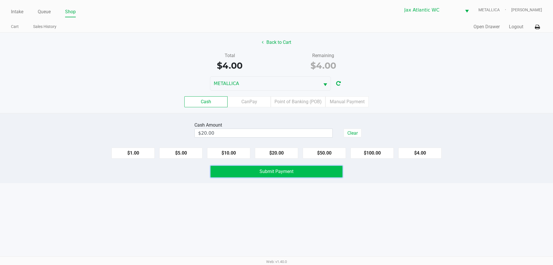
click at [285, 174] on span "Submit Payment" at bounding box center [277, 171] width 34 height 5
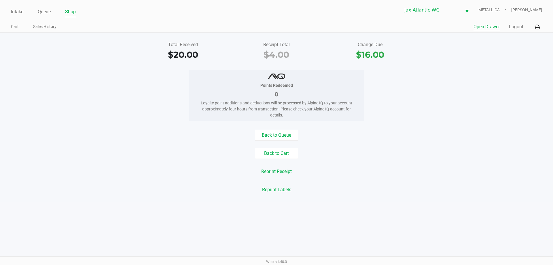
click at [495, 27] on button "Open Drawer" at bounding box center [487, 26] width 26 height 7
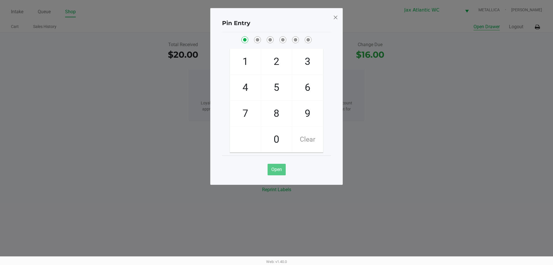
checkbox input "true"
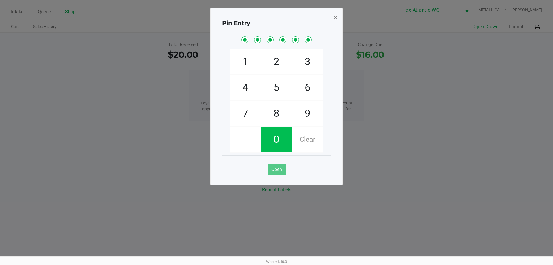
checkbox input "true"
click at [335, 17] on span at bounding box center [335, 17] width 5 height 9
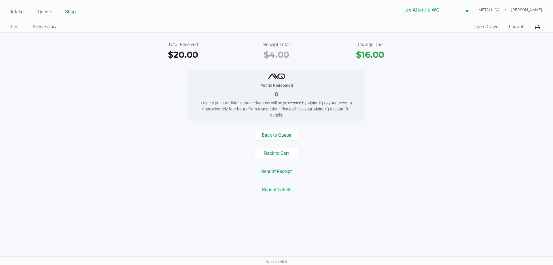
drag, startPoint x: 164, startPoint y: 36, endPoint x: 152, endPoint y: 39, distance: 12.7
click at [164, 36] on div "Total Received $20.00 Receipt Total $4.00 Change Due $16.00 Points Redeemed 0 L…" at bounding box center [276, 117] width 553 height 169
click at [20, 14] on link "Intake" at bounding box center [17, 12] width 12 height 8
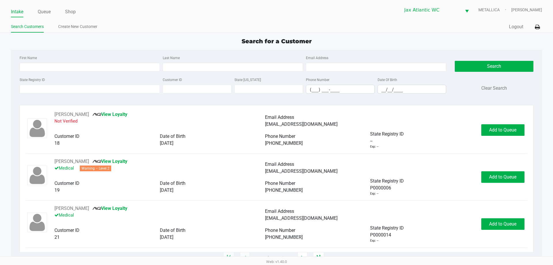
click at [101, 20] on div "Intake Queue Shop Jax Atlantic WC METALLICA Shiro Faulk Search Customers Create…" at bounding box center [276, 16] width 553 height 33
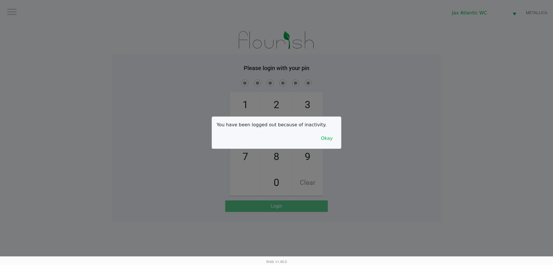
click at [153, 50] on div at bounding box center [276, 132] width 553 height 265
click at [332, 143] on button "Okay" at bounding box center [326, 138] width 19 height 11
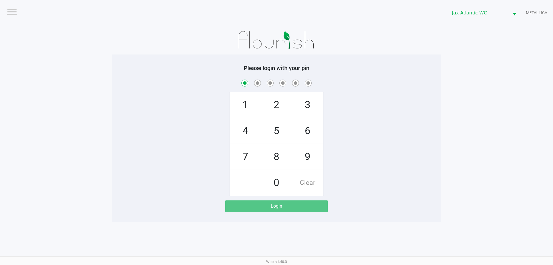
checkbox input "true"
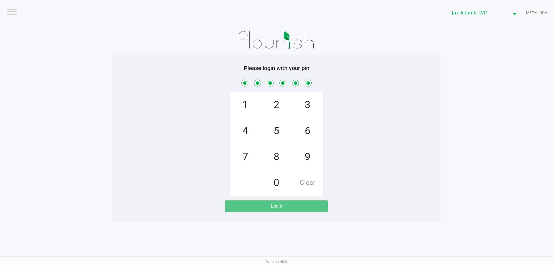
checkbox input "true"
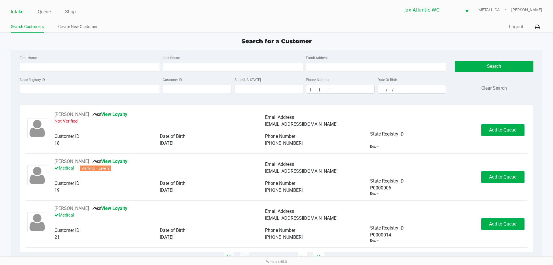
click at [106, 84] on div "State Registry ID" at bounding box center [89, 85] width 143 height 18
click at [105, 87] on input "State Registry ID" at bounding box center [90, 89] width 140 height 9
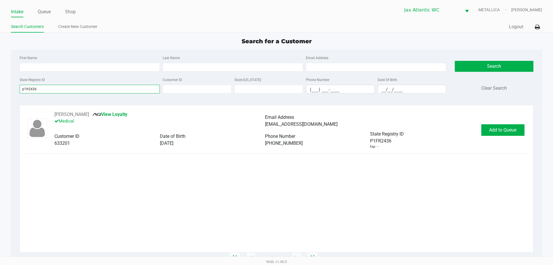
type input "p1fr2436"
click at [505, 138] on div "ANDREW PERI View Loyalty Medical Email Address 17andrewperi@gmail.com Customer …" at bounding box center [277, 130] width 502 height 38
click at [503, 133] on button "Add to Queue" at bounding box center [503, 130] width 43 height 12
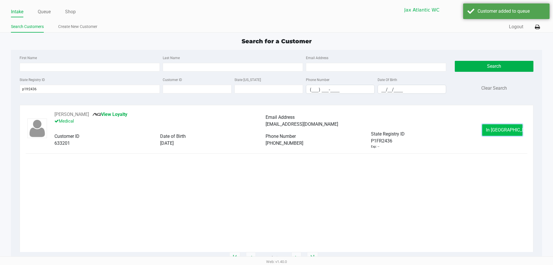
click at [502, 133] on button "In Queue" at bounding box center [502, 130] width 40 height 12
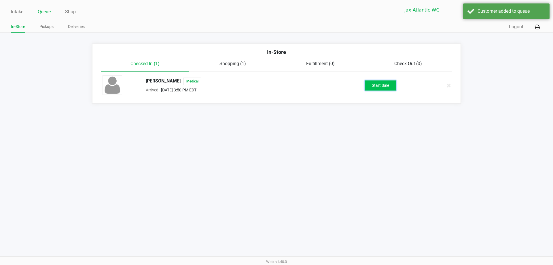
click at [371, 84] on button "Start Sale" at bounding box center [381, 85] width 32 height 10
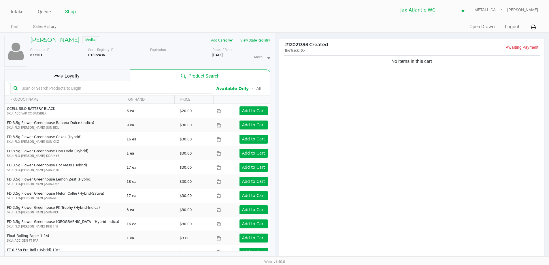
click at [105, 71] on div "Loyalty" at bounding box center [66, 75] width 125 height 12
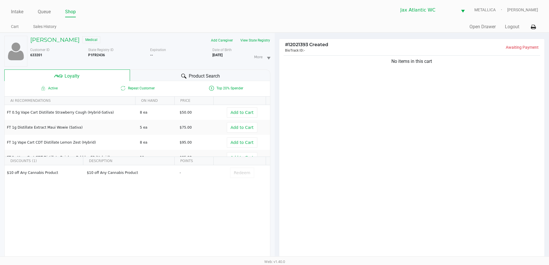
click at [321, 101] on div "No items in this cart" at bounding box center [411, 158] width 265 height 209
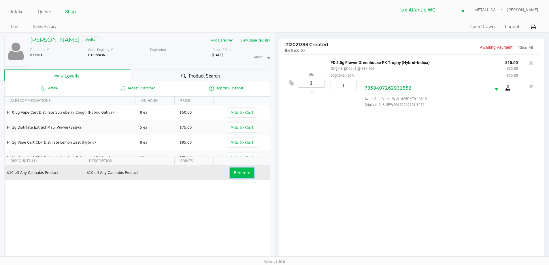
click at [247, 175] on button "Redeem" at bounding box center [242, 172] width 24 height 10
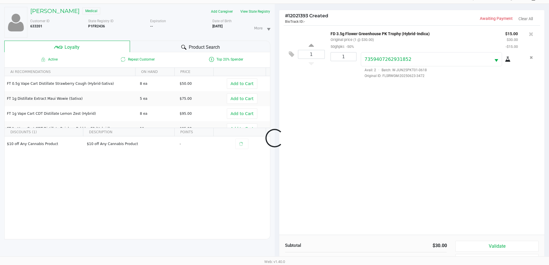
scroll to position [69, 0]
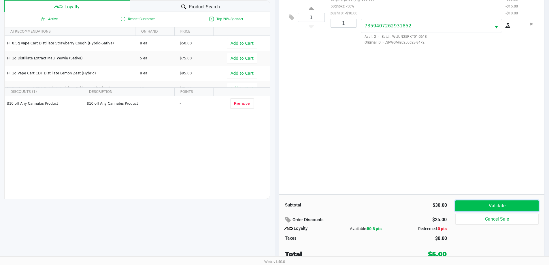
click at [477, 204] on button "Validate" at bounding box center [496, 205] width 83 height 11
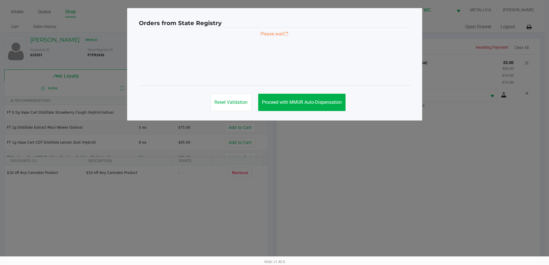
scroll to position [0, 0]
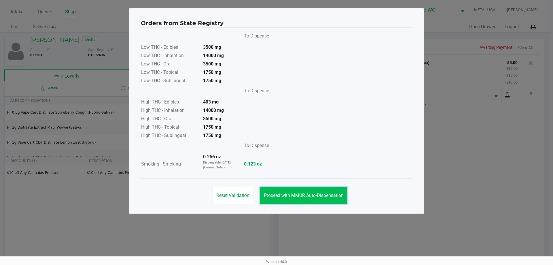
click at [293, 197] on span "Proceed with MMUR Auto-Dispensation" at bounding box center [304, 195] width 80 height 5
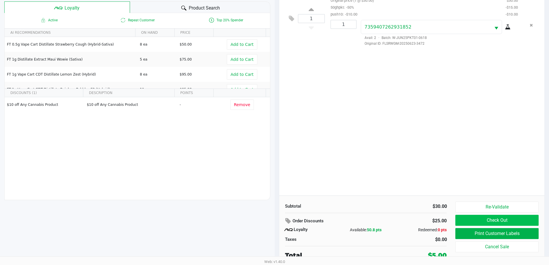
scroll to position [69, 0]
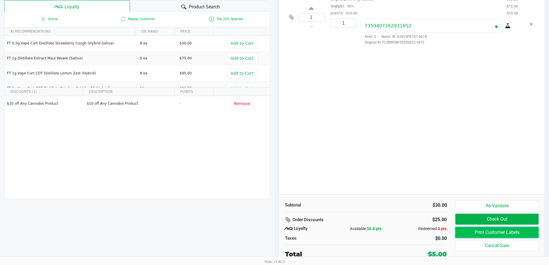
click at [473, 231] on button "Print Customer Labels" at bounding box center [496, 232] width 83 height 11
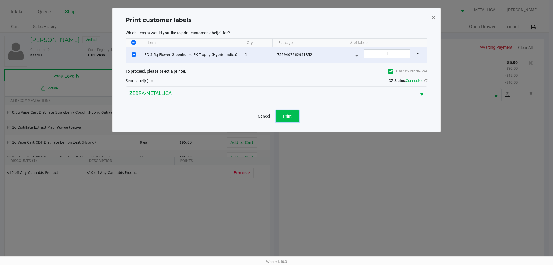
click at [282, 114] on button "Print" at bounding box center [287, 116] width 23 height 12
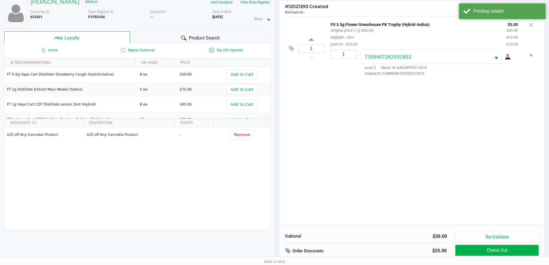
scroll to position [69, 0]
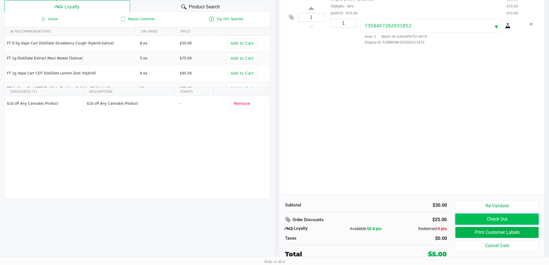
click at [469, 217] on button "Check Out" at bounding box center [496, 219] width 83 height 11
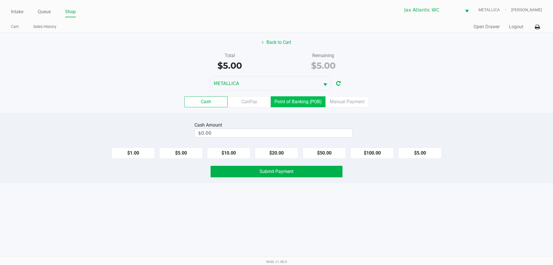
click at [298, 103] on label "Point of Banking (POB)" at bounding box center [298, 101] width 55 height 11
click at [0, 0] on 7 "Point of Banking (POB)" at bounding box center [0, 0] width 0 height 0
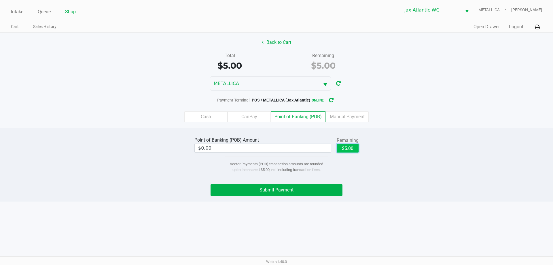
click at [349, 148] on button "$5.00" at bounding box center [348, 148] width 22 height 9
type input "$5.00"
click at [261, 194] on button "Submit Payment" at bounding box center [277, 190] width 132 height 12
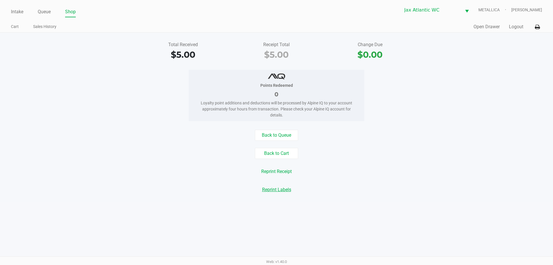
drag, startPoint x: 262, startPoint y: 193, endPoint x: 252, endPoint y: 210, distance: 19.5
drag, startPoint x: 252, startPoint y: 210, endPoint x: 137, endPoint y: 117, distance: 147.9
click at [141, 128] on div "Total Received $5.00 Receipt Total $5.00 Change Due $0.00 Points Redeemed 0 Loy…" at bounding box center [276, 117] width 553 height 169
click at [21, 13] on link "Intake" at bounding box center [17, 12] width 12 height 8
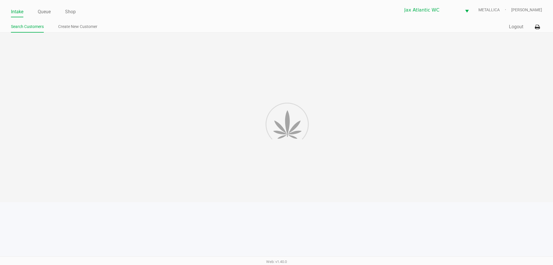
click at [94, 14] on ul "Intake Queue Shop" at bounding box center [144, 12] width 266 height 10
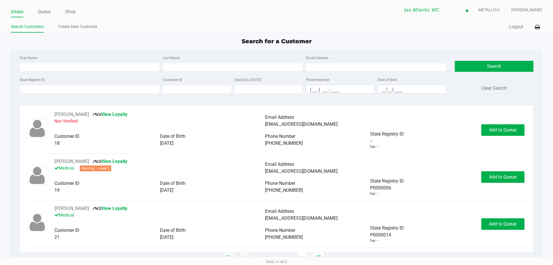
click at [169, 39] on div "Search for a Customer" at bounding box center [277, 41] width 540 height 9
click at [114, 21] on div "Intake Queue Shop Jax Atlantic WC METALLICA Shiro Faulk Search Customers Create…" at bounding box center [276, 16] width 553 height 33
click at [107, 86] on input "State Registry ID" at bounding box center [90, 89] width 140 height 9
click at [112, 90] on input "State Registry ID" at bounding box center [90, 89] width 140 height 9
click at [202, 16] on ul "Intake Queue Shop" at bounding box center [144, 12] width 266 height 10
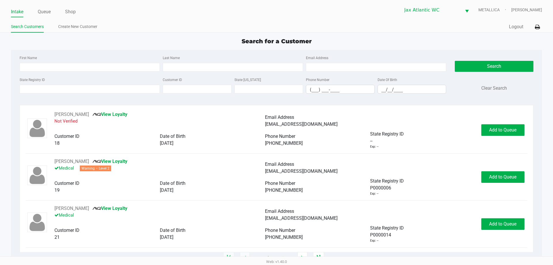
type input "NANCY"
type input "SCHWARTZ"
type input "11/01/1953"
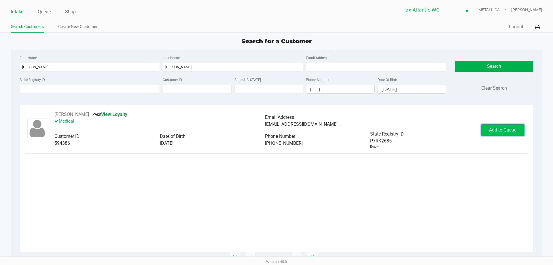
click at [487, 130] on button "Add to Queue" at bounding box center [503, 130] width 43 height 12
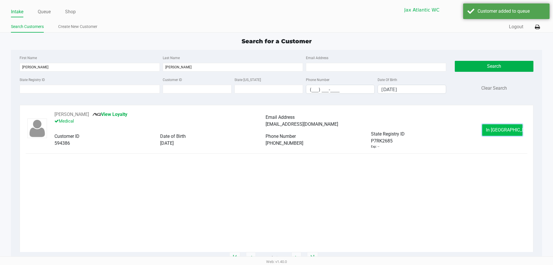
click at [487, 131] on button "In Queue" at bounding box center [502, 130] width 40 height 12
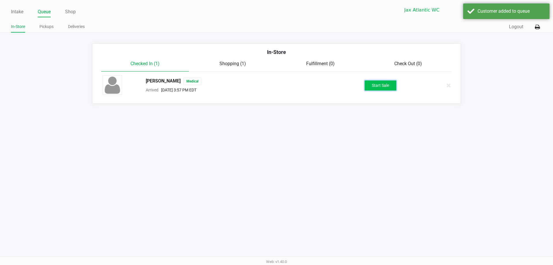
click at [386, 87] on button "Start Sale" at bounding box center [381, 85] width 32 height 10
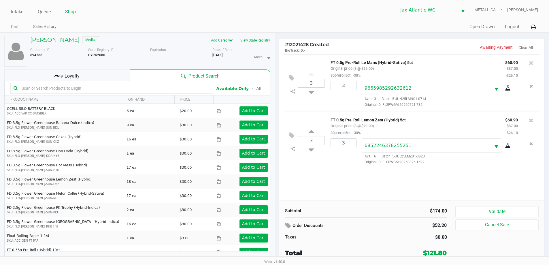
click at [71, 75] on span "Loyalty" at bounding box center [72, 76] width 15 height 7
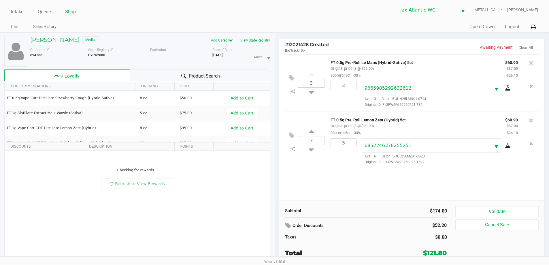
scroll to position [6, 0]
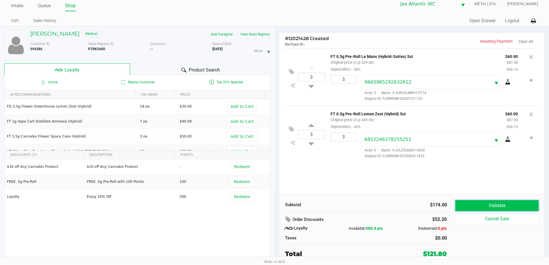
click at [478, 204] on button "Validate" at bounding box center [496, 205] width 83 height 11
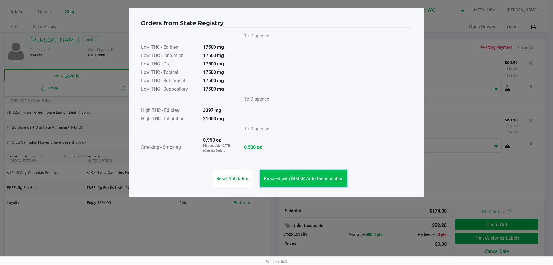
click at [292, 176] on span "Proceed with MMUR Auto-Dispensation" at bounding box center [304, 178] width 80 height 5
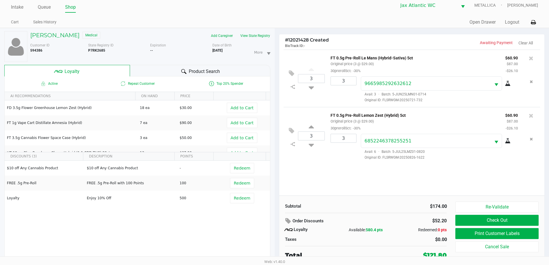
scroll to position [6, 0]
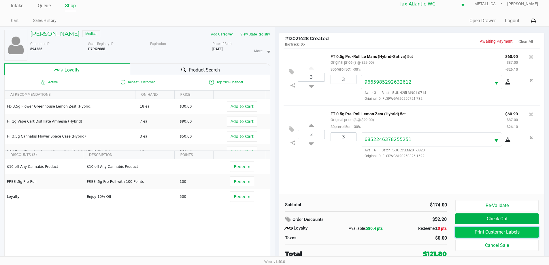
click at [465, 229] on button "Print Customer Labels" at bounding box center [496, 232] width 83 height 11
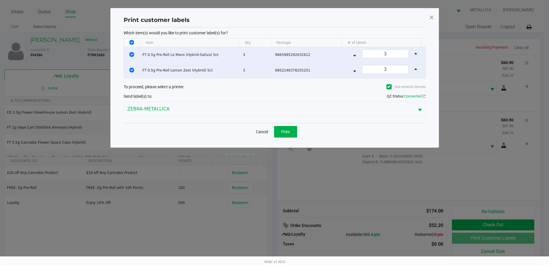
scroll to position [0, 0]
click at [288, 133] on span "Print" at bounding box center [287, 131] width 9 height 5
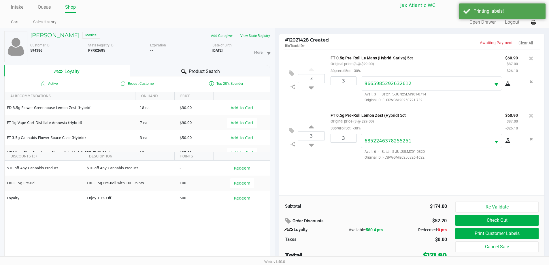
scroll to position [6, 0]
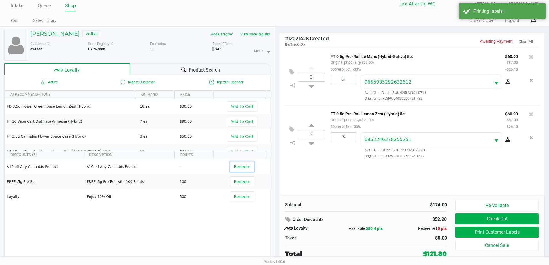
drag, startPoint x: 244, startPoint y: 171, endPoint x: 271, endPoint y: 170, distance: 26.5
click at [245, 171] on button "Redeem" at bounding box center [242, 166] width 24 height 10
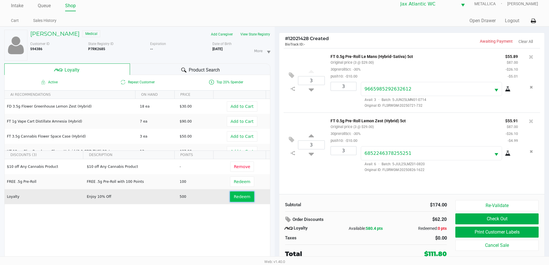
click at [235, 200] on button "Redeem" at bounding box center [242, 196] width 24 height 10
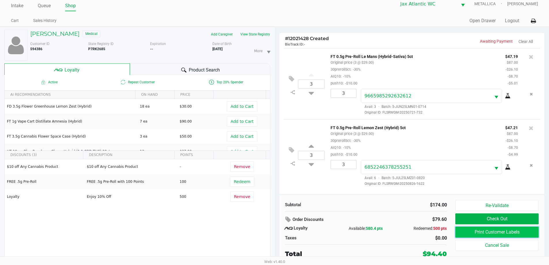
click at [478, 230] on button "Print Customer Labels" at bounding box center [496, 232] width 83 height 11
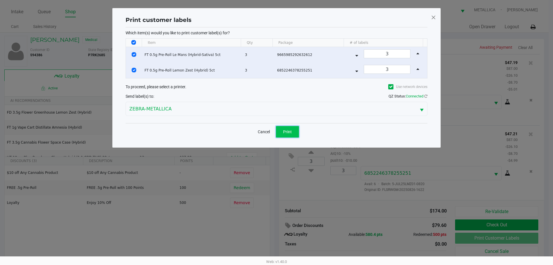
click at [284, 131] on span "Print" at bounding box center [287, 131] width 9 height 5
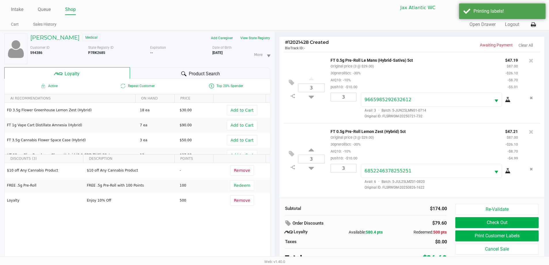
scroll to position [6, 0]
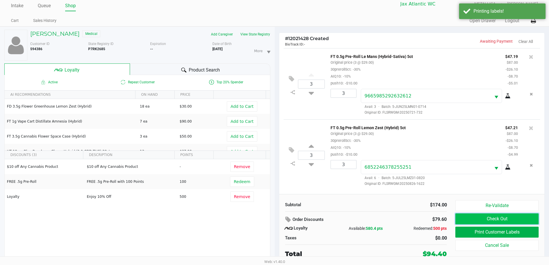
click at [486, 218] on button "Check Out" at bounding box center [496, 218] width 83 height 11
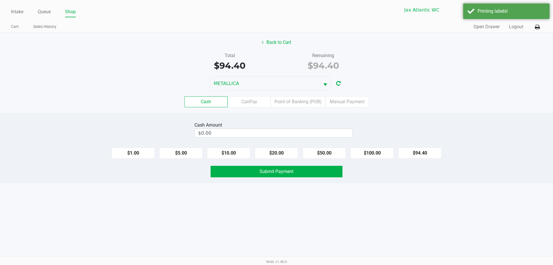
click at [279, 118] on div "Cash Amount $0.00 $1.00 $5.00 $10.00 $20.00 $50.00 $100.00 $94.40 Submit Payment" at bounding box center [276, 148] width 553 height 70
click at [300, 107] on div "Cash CanPay Point of Banking (POB) Manual Payment" at bounding box center [277, 101] width 562 height 22
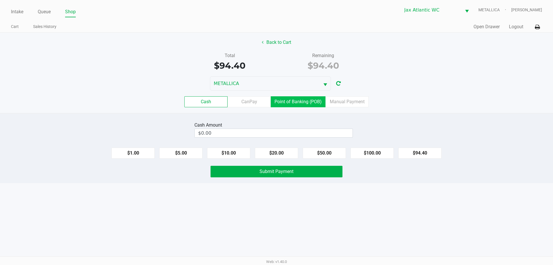
click at [312, 101] on label "Point of Banking (POB)" at bounding box center [298, 101] width 55 height 11
click at [0, 0] on 7 "Point of Banking (POB)" at bounding box center [0, 0] width 0 height 0
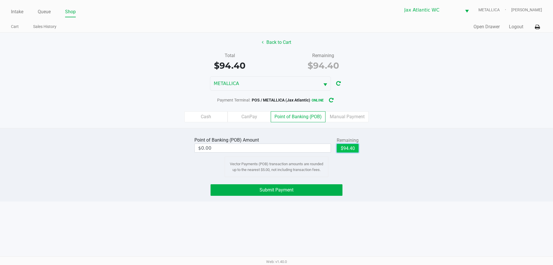
click at [351, 146] on button "$94.40" at bounding box center [348, 148] width 22 height 9
type input "$94.40"
click at [301, 188] on button "Submit Payment" at bounding box center [277, 190] width 132 height 12
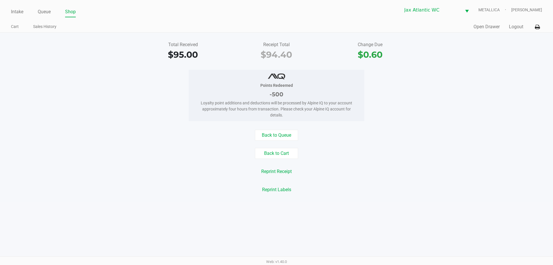
click at [125, 22] on div "Cart Sales History" at bounding box center [144, 27] width 266 height 11
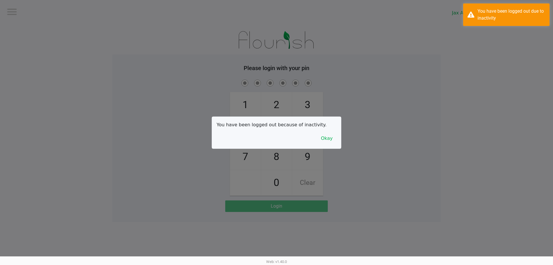
click at [16, 9] on div at bounding box center [276, 132] width 553 height 265
click at [325, 136] on button "Okay" at bounding box center [326, 138] width 19 height 11
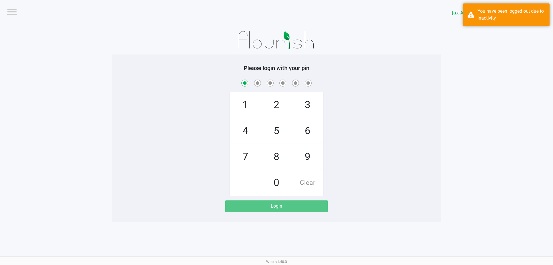
checkbox input "true"
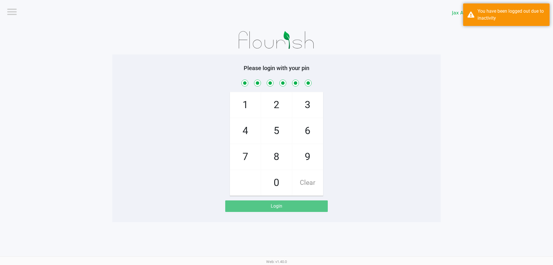
checkbox input "true"
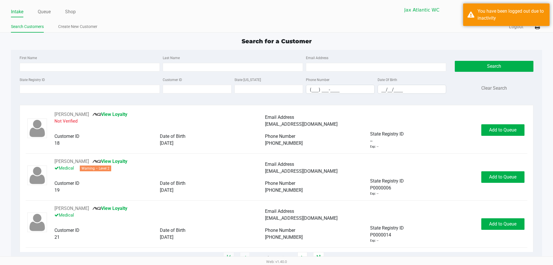
click at [136, 20] on div "Intake Queue Shop Jax Atlantic WC METALLICA Shiro Faulk Search Customers Create…" at bounding box center [276, 16] width 553 height 33
click at [135, 88] on input "State Registry ID" at bounding box center [90, 89] width 140 height 9
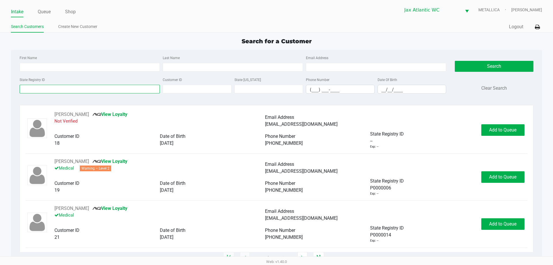
click at [113, 90] on input "State Registry ID" at bounding box center [90, 89] width 140 height 9
click at [97, 87] on input "State Registry ID" at bounding box center [90, 89] width 140 height 9
click at [203, 32] on ul "Search Customers Create New Customer" at bounding box center [144, 27] width 266 height 10
type input "ZION"
type input "PAYNE"
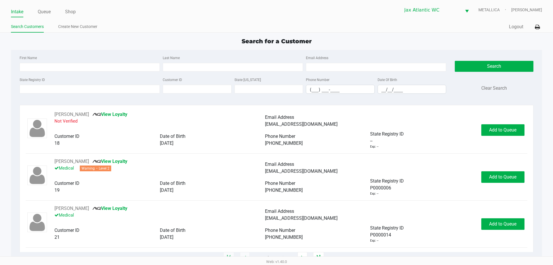
type input "04/14/2000"
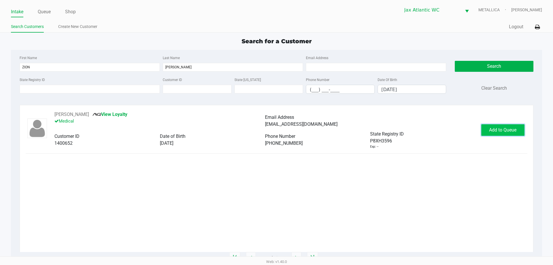
click at [495, 131] on span "Add to Queue" at bounding box center [502, 129] width 27 height 5
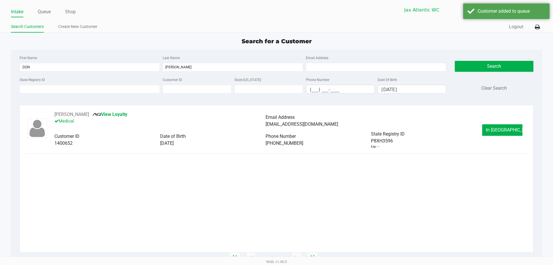
click at [503, 133] on button "In Queue" at bounding box center [502, 130] width 40 height 12
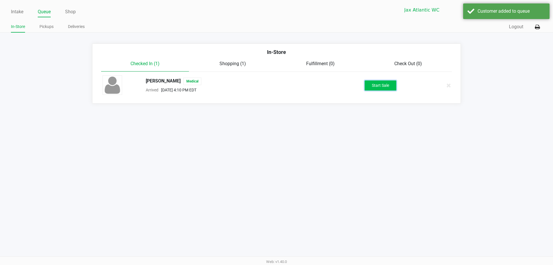
click at [382, 83] on button "Start Sale" at bounding box center [381, 85] width 32 height 10
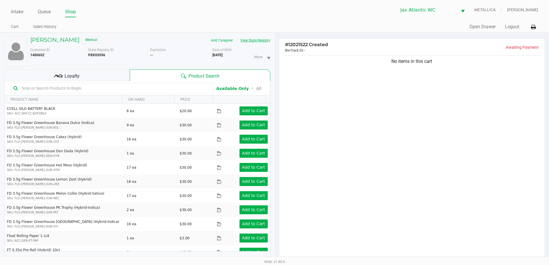
click at [269, 39] on button "View State Registry" at bounding box center [254, 40] width 34 height 9
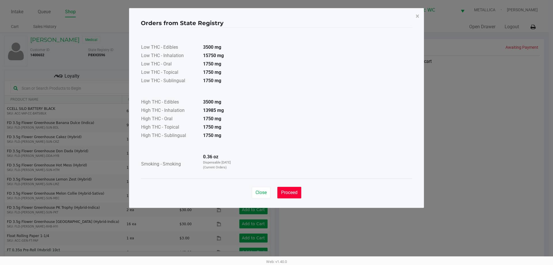
click at [289, 192] on span "Proceed" at bounding box center [289, 192] width 16 height 5
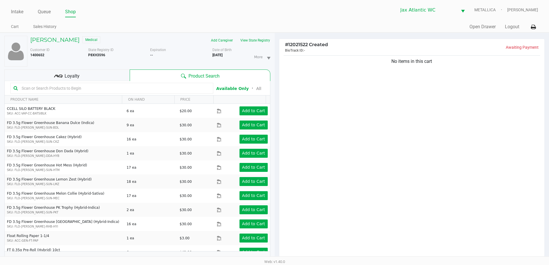
click at [276, 33] on div "ZION PAYNE Medical Add Caregiver View State Registry Customer ID 1400652 State …" at bounding box center [274, 180] width 549 height 295
click at [80, 73] on div "Loyalty" at bounding box center [66, 75] width 125 height 12
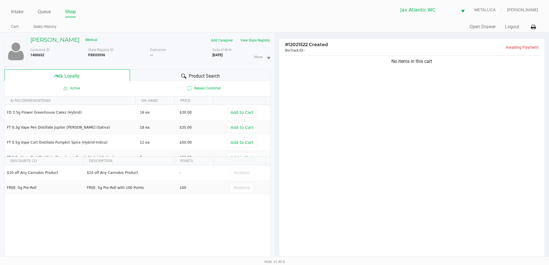
click at [280, 34] on div "# 12021522 Created BioTrack ID: - Awaiting Payment No items in this cart Subtot…" at bounding box center [412, 183] width 275 height 301
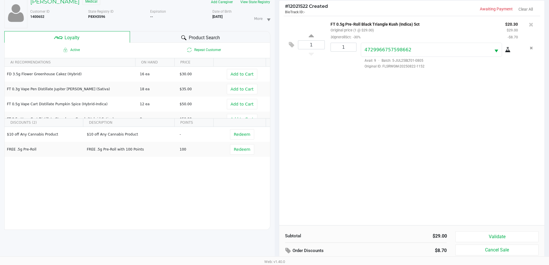
scroll to position [69, 0]
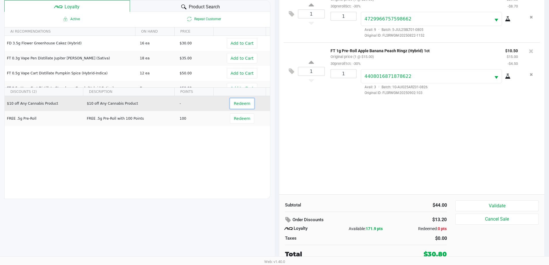
click at [230, 102] on button "Redeem" at bounding box center [242, 103] width 24 height 10
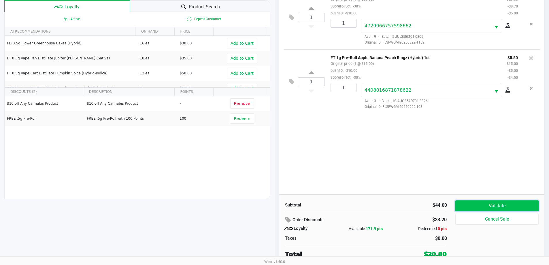
click at [500, 209] on button "Validate" at bounding box center [496, 205] width 83 height 11
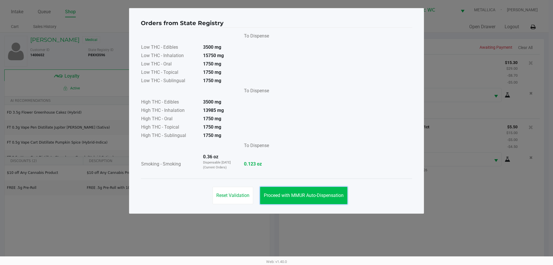
click at [279, 190] on button "Proceed with MMUR Auto-Dispensation" at bounding box center [303, 195] width 87 height 17
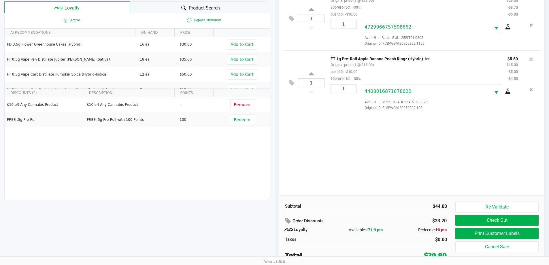
scroll to position [69, 0]
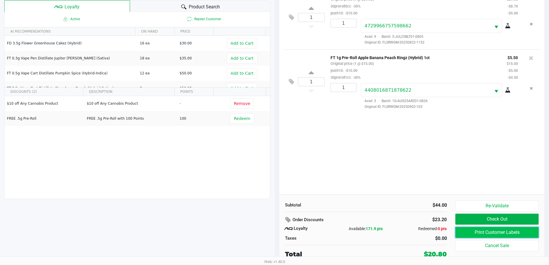
click at [459, 231] on button "Print Customer Labels" at bounding box center [496, 232] width 83 height 11
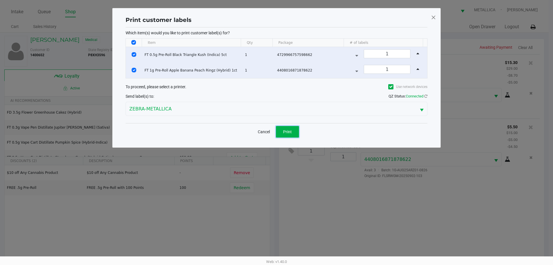
click at [285, 134] on button "Print" at bounding box center [287, 132] width 23 height 12
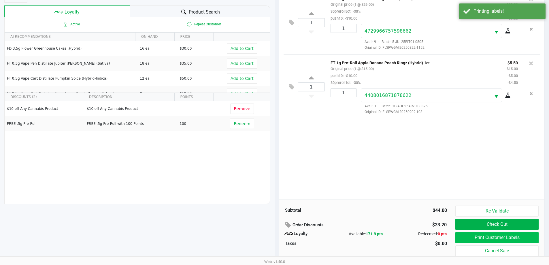
scroll to position [69, 0]
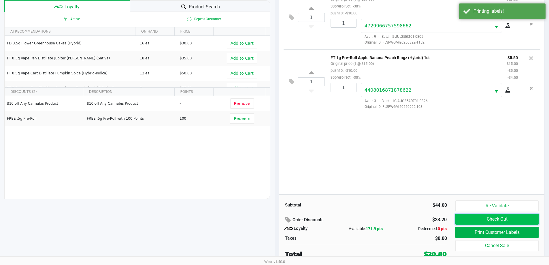
click at [517, 220] on button "Check Out" at bounding box center [496, 219] width 83 height 11
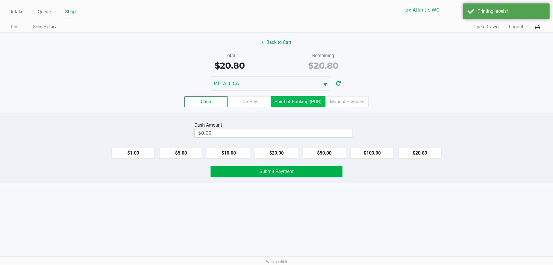
click at [313, 102] on label "Point of Banking (POB)" at bounding box center [298, 101] width 55 height 11
click at [0, 0] on 7 "Point of Banking (POB)" at bounding box center [0, 0] width 0 height 0
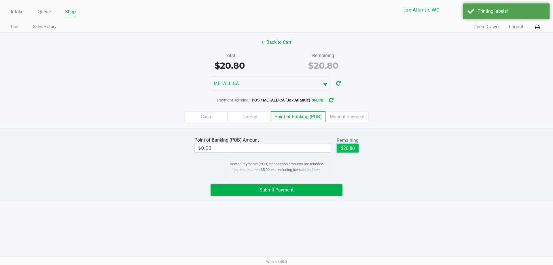
click at [346, 151] on button "$20.80" at bounding box center [348, 148] width 22 height 9
type input "$20.80"
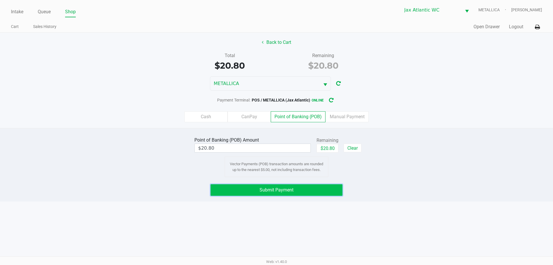
click at [259, 190] on button "Submit Payment" at bounding box center [277, 190] width 132 height 12
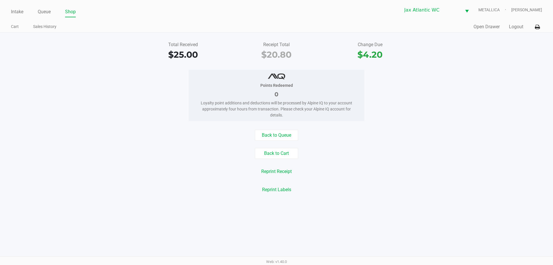
click at [129, 30] on ul "Cart Sales History" at bounding box center [144, 27] width 266 height 10
click at [133, 35] on div "Total Received $25.00 Receipt Total $20.80 Change Due $4.20 Points Redeemed 0 L…" at bounding box center [276, 117] width 553 height 169
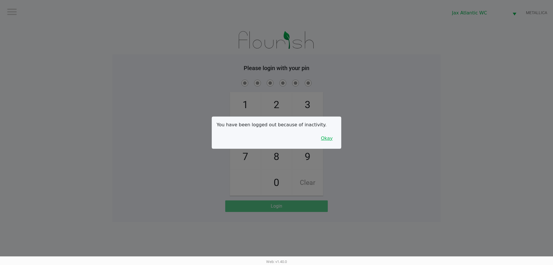
click at [324, 141] on button "Okay" at bounding box center [326, 138] width 19 height 11
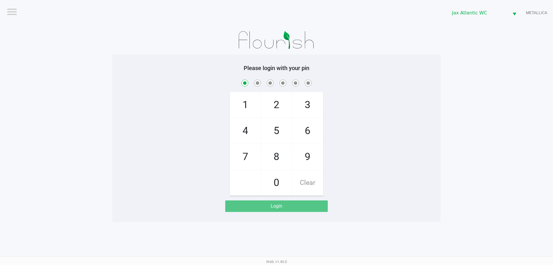
checkbox input "true"
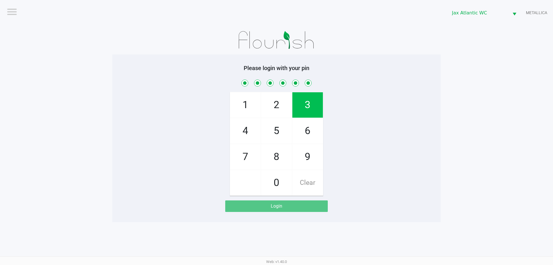
checkbox input "true"
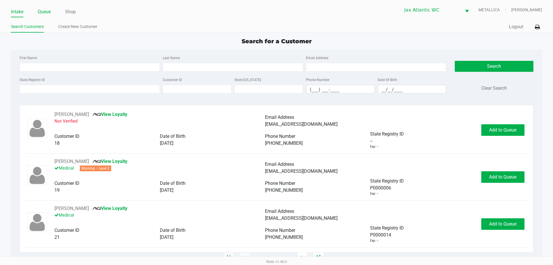
click at [43, 16] on li "Queue" at bounding box center [44, 12] width 13 height 10
click at [44, 14] on link "Queue" at bounding box center [44, 12] width 13 height 8
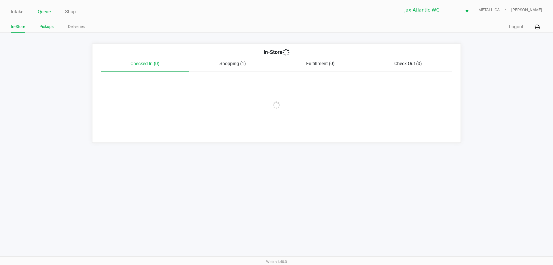
click at [44, 27] on link "Pickups" at bounding box center [46, 26] width 14 height 7
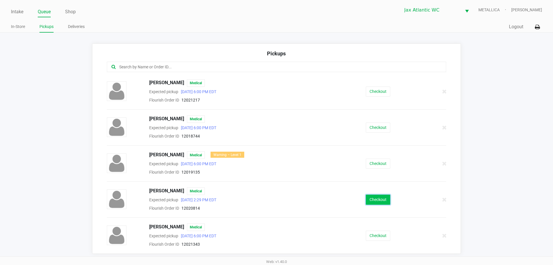
click at [371, 199] on button "Checkout" at bounding box center [378, 200] width 24 height 10
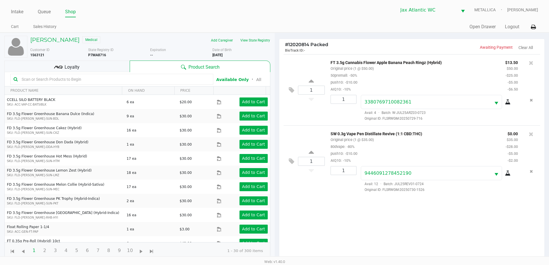
click at [280, 38] on div "# 12020814 Packed BioTrack ID: - Awaiting Payment Clear All 1 FT 3.5g Cannabis …" at bounding box center [412, 180] width 275 height 294
click at [23, 9] on link "Intake" at bounding box center [17, 12] width 12 height 8
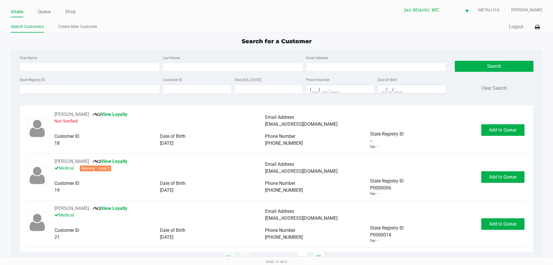
click at [165, 15] on ul "Intake Queue Shop" at bounding box center [144, 12] width 266 height 10
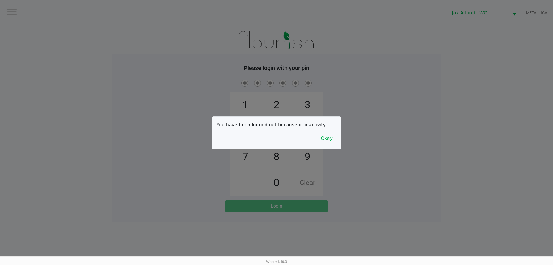
click at [325, 140] on button "Okay" at bounding box center [326, 138] width 19 height 11
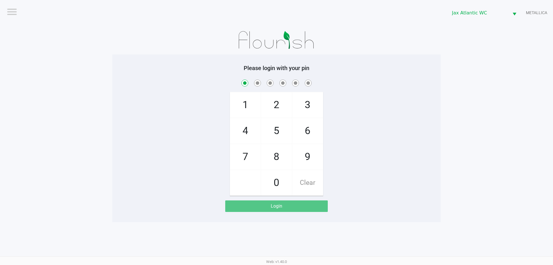
checkbox input "true"
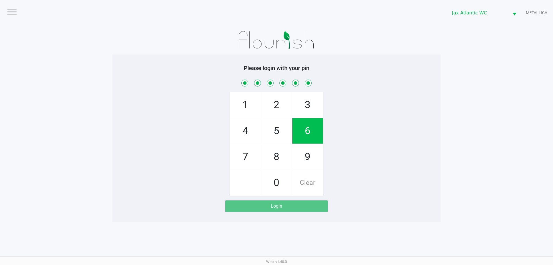
checkbox input "true"
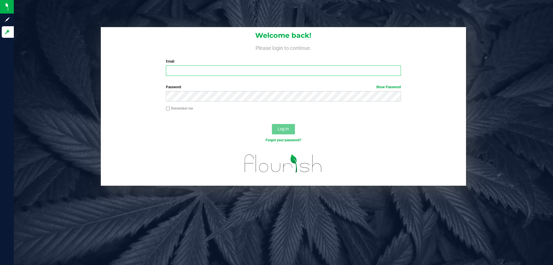
click at [176, 70] on input "Email" at bounding box center [283, 70] width 235 height 10
type input "Mfaulk@liveparallel.com"
click at [272, 124] on button "Log In" at bounding box center [283, 129] width 23 height 10
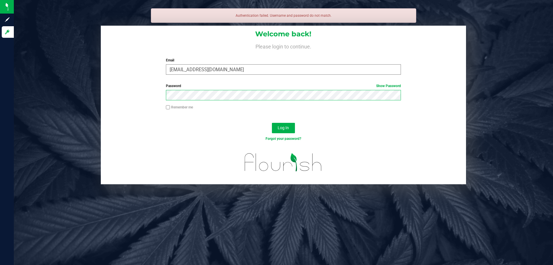
click at [272, 123] on button "Log In" at bounding box center [283, 128] width 23 height 10
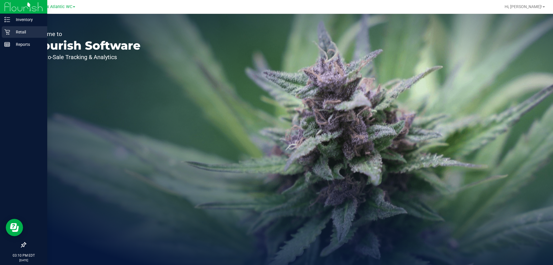
click at [12, 34] on p "Retail" at bounding box center [27, 32] width 35 height 7
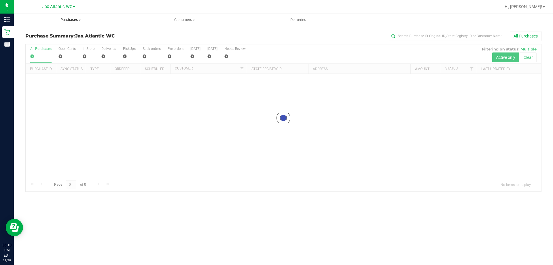
click at [66, 23] on uib-tab-heading "Purchases Summary of purchases Fulfillment All purchases" at bounding box center [71, 20] width 114 height 12
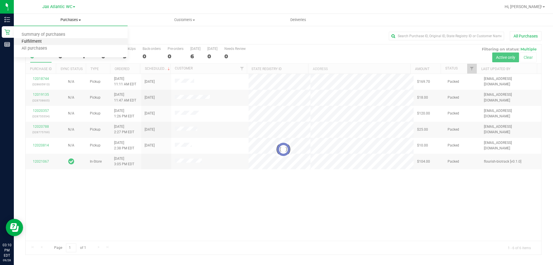
click at [39, 42] on span "Fulfillment" at bounding box center [32, 41] width 36 height 5
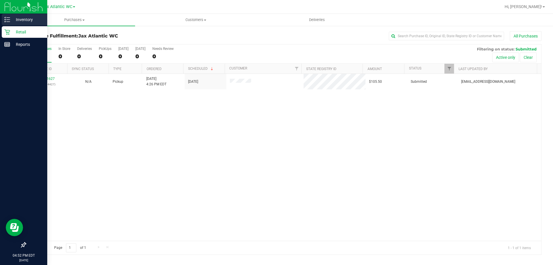
click at [7, 21] on icon at bounding box center [7, 20] width 6 height 6
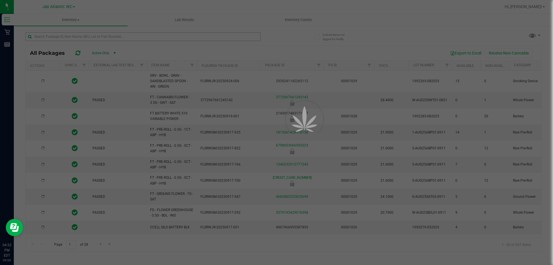
click at [54, 37] on div at bounding box center [276, 132] width 553 height 265
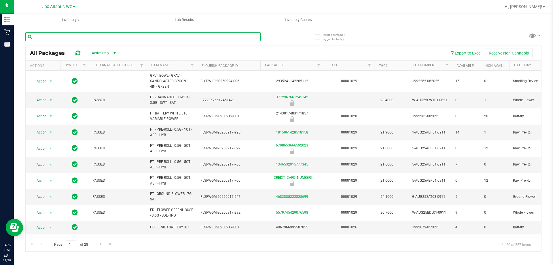
click at [54, 37] on input "text" at bounding box center [142, 36] width 235 height 9
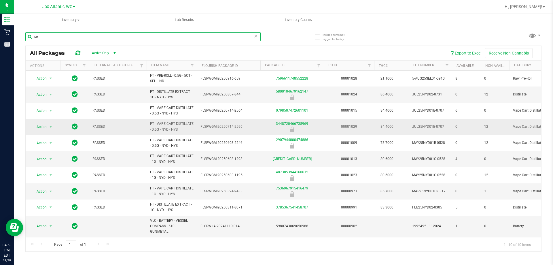
type input "s"
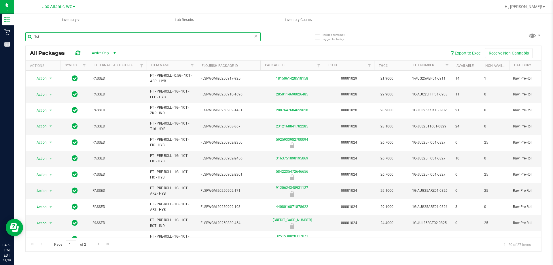
type input "1ct"
click at [531, 7] on span "Hi, Shiro!" at bounding box center [523, 6] width 37 height 5
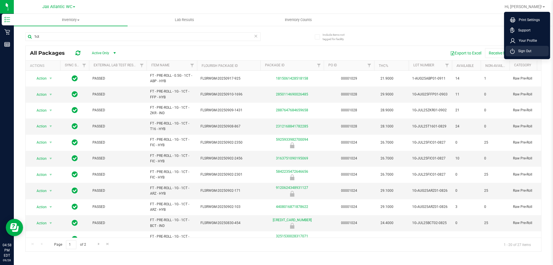
click at [523, 50] on span "Sign Out" at bounding box center [523, 51] width 17 height 6
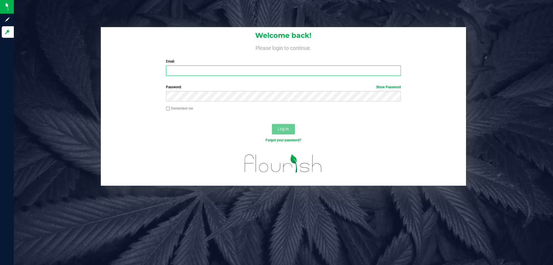
click at [184, 69] on input "Email" at bounding box center [283, 70] width 235 height 10
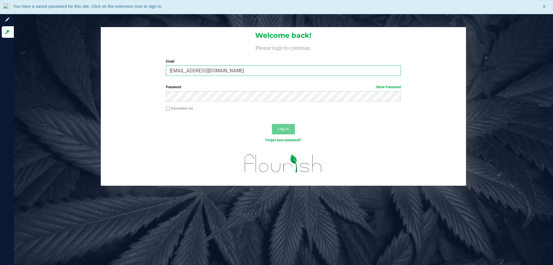
type input "elovette@liveparallel.com"
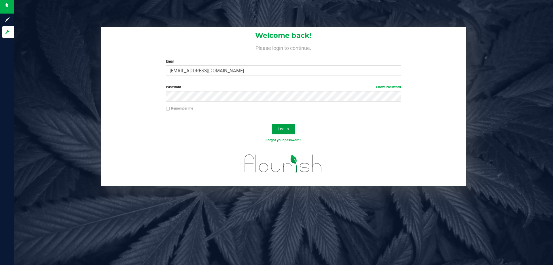
click at [286, 131] on span "Log In" at bounding box center [283, 129] width 11 height 5
